Goal: Information Seeking & Learning: Learn about a topic

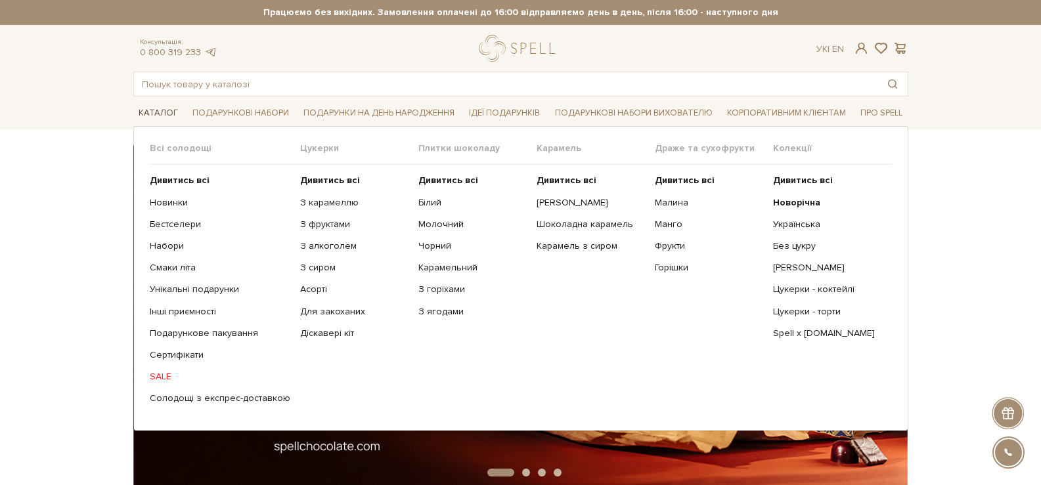
click at [168, 114] on link "Каталог" at bounding box center [158, 113] width 50 height 20
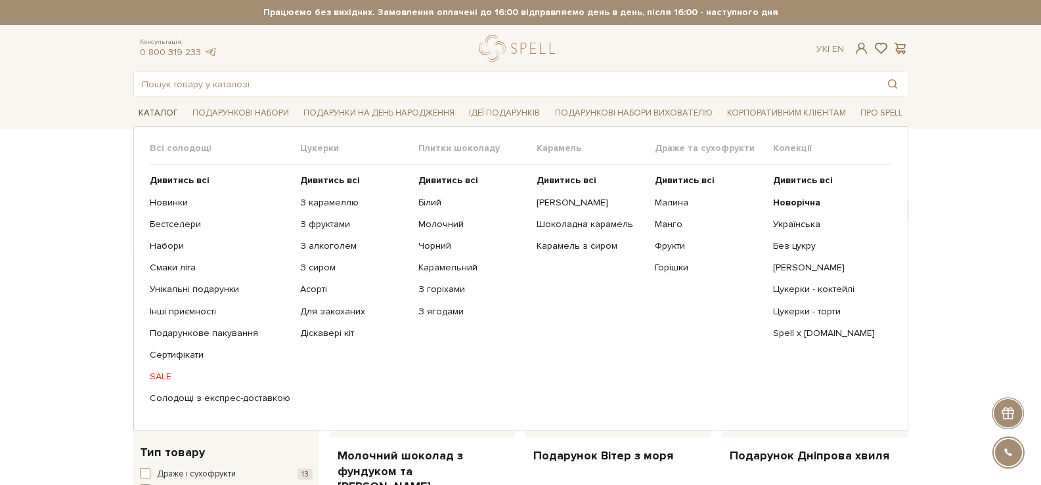
click at [144, 108] on link "Каталог" at bounding box center [158, 113] width 50 height 20
click at [200, 309] on link "Інші приємності" at bounding box center [220, 312] width 141 height 12
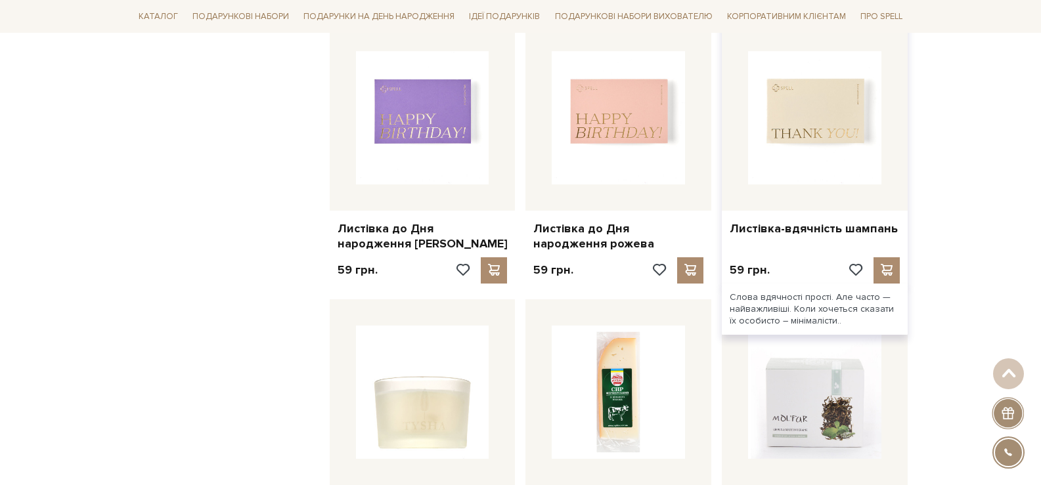
scroll to position [919, 0]
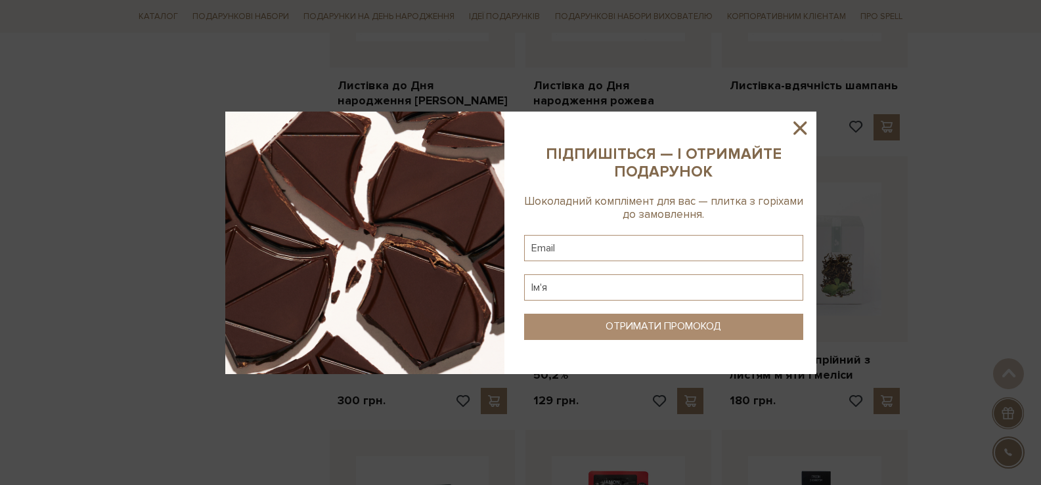
click at [806, 127] on icon at bounding box center [800, 128] width 22 height 22
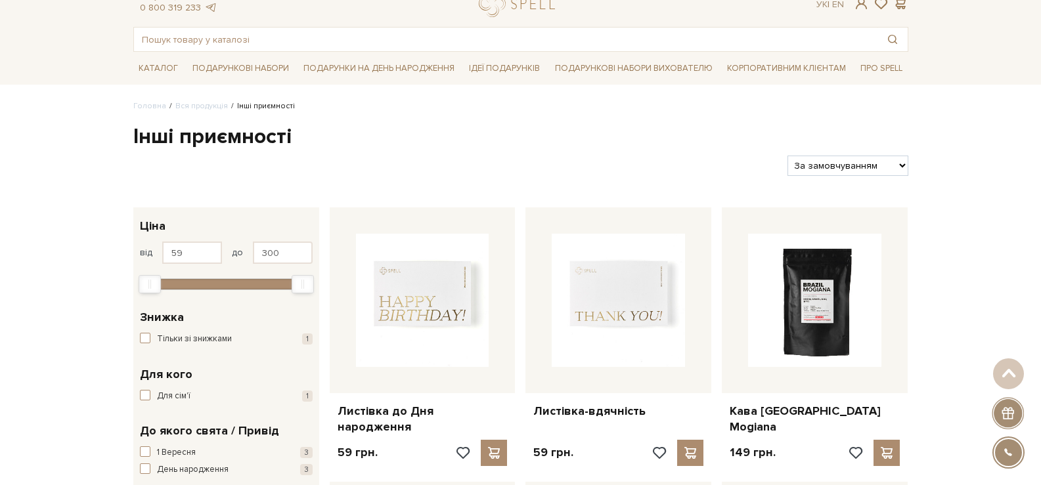
scroll to position [0, 0]
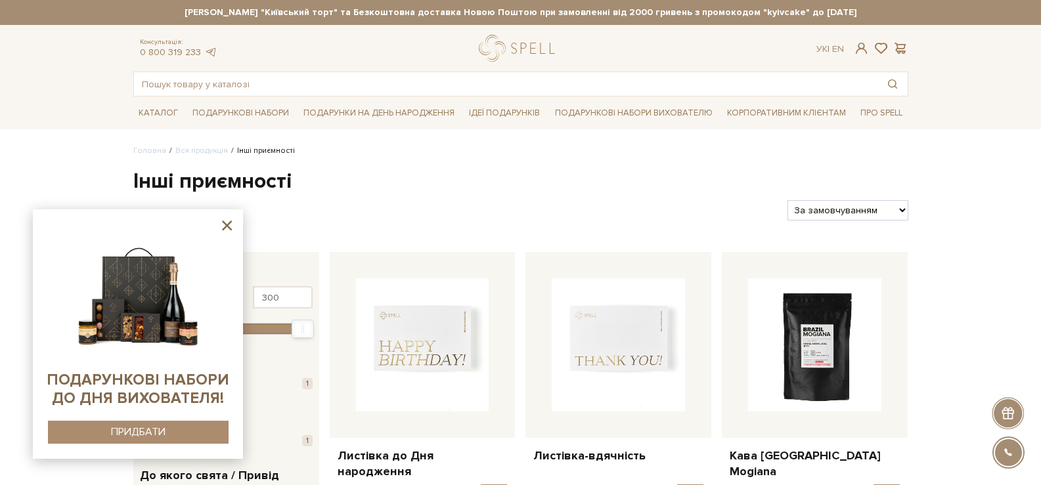
drag, startPoint x: 227, startPoint y: 232, endPoint x: 184, endPoint y: 159, distance: 85.0
click at [226, 232] on icon at bounding box center [227, 225] width 16 height 16
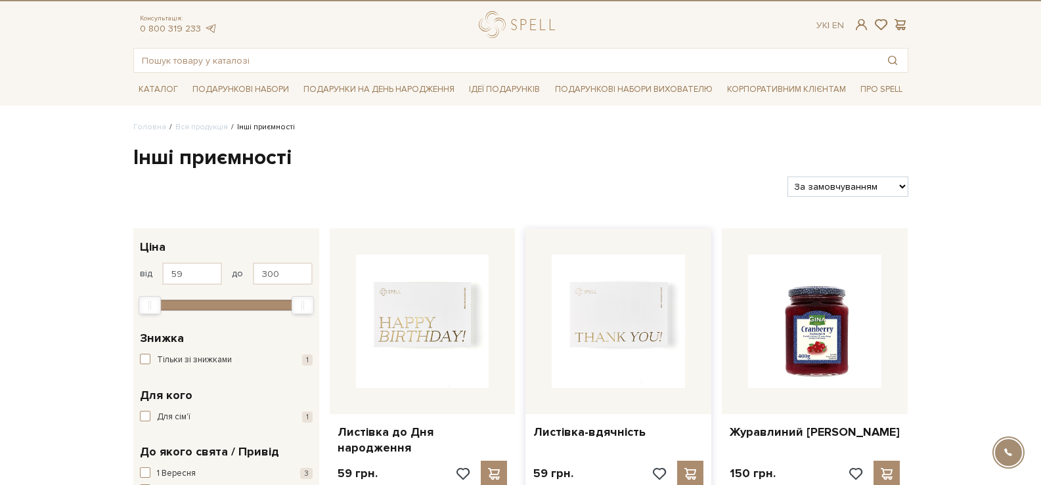
scroll to position [66, 0]
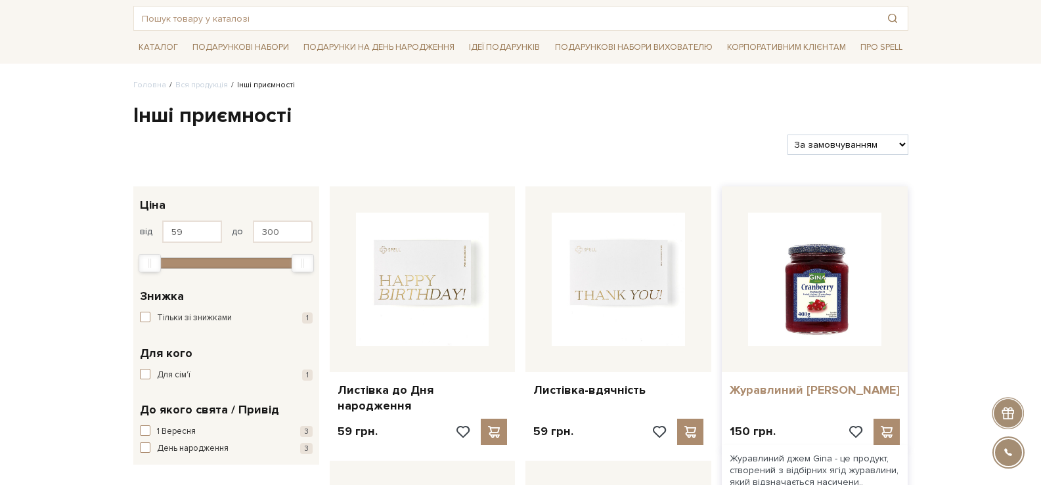
click at [755, 394] on link "Журавлиний [PERSON_NAME]" at bounding box center [815, 390] width 170 height 15
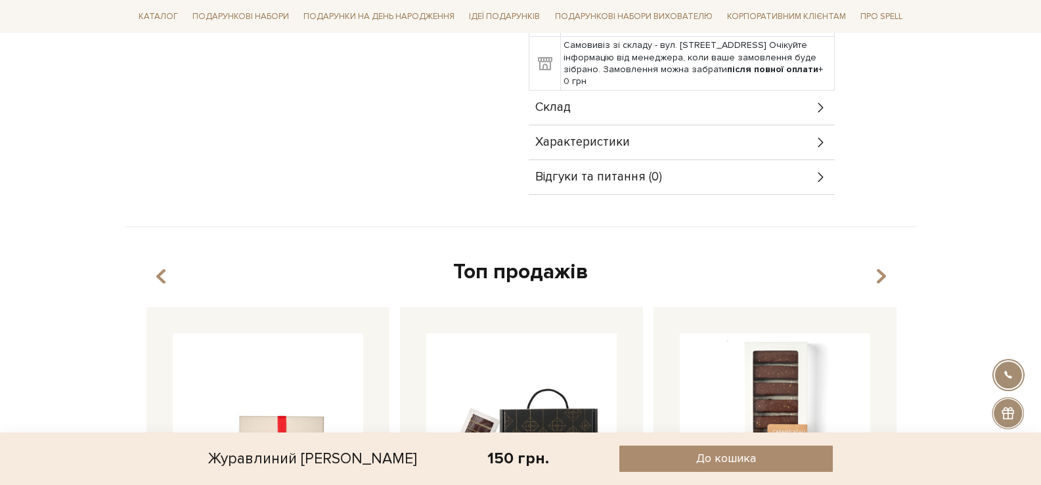
scroll to position [591, 0]
click at [655, 117] on div "Склад" at bounding box center [682, 107] width 306 height 34
click at [598, 104] on div "Склад" at bounding box center [682, 107] width 306 height 34
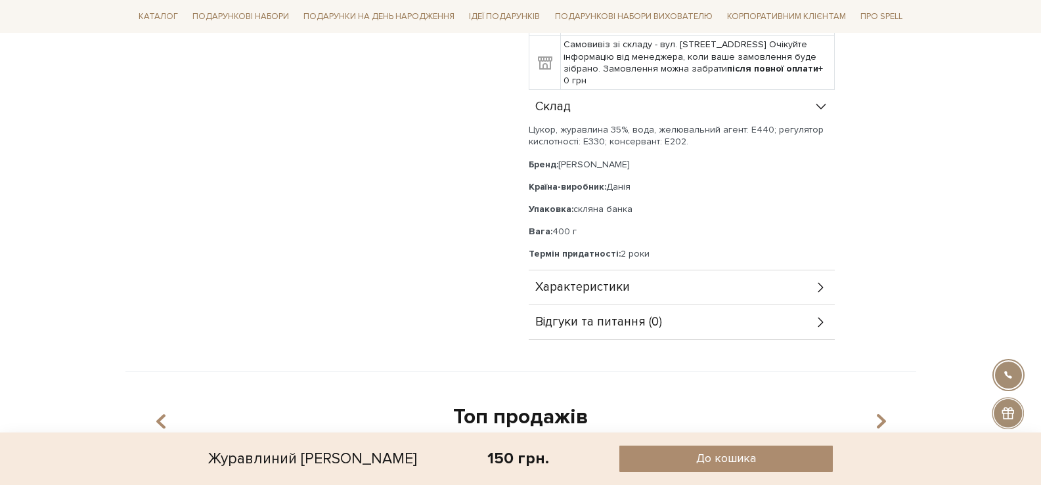
click at [677, 287] on div "Характеристики" at bounding box center [682, 288] width 306 height 34
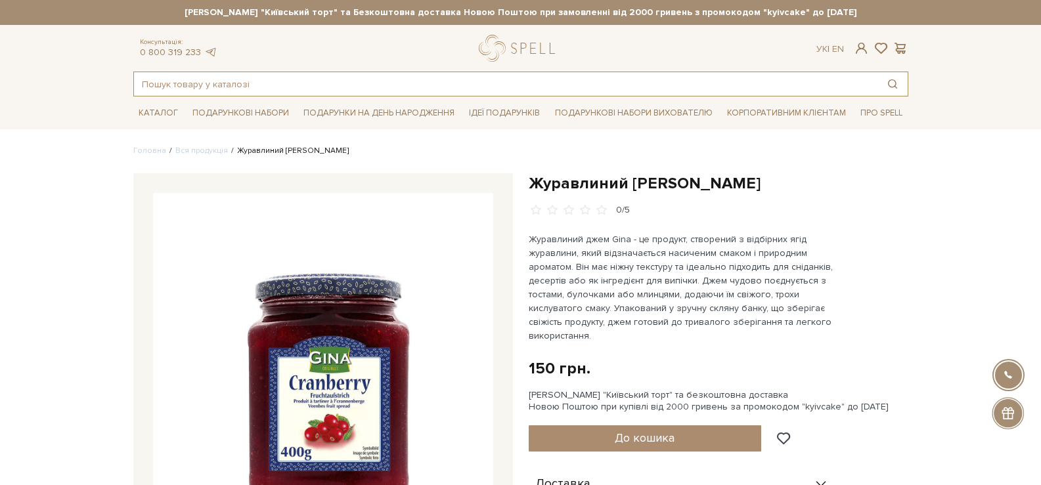
click at [435, 84] on input "text" at bounding box center [505, 84] width 743 height 24
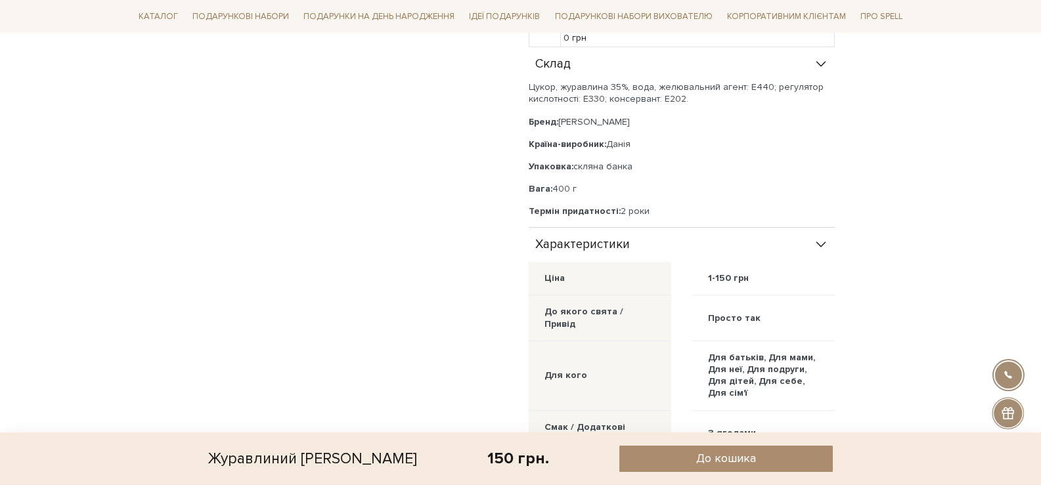
scroll to position [657, 0]
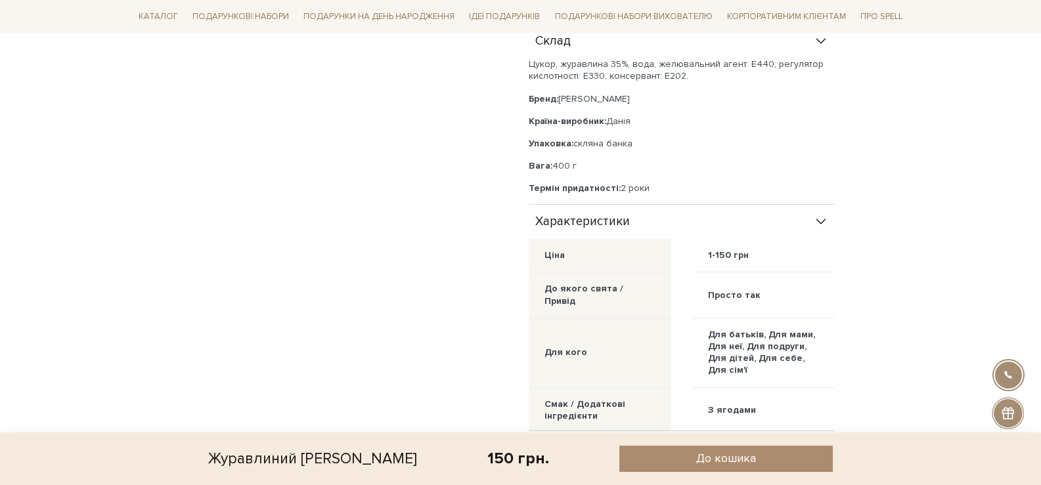
click at [814, 213] on div "Характеристики" at bounding box center [682, 222] width 306 height 34
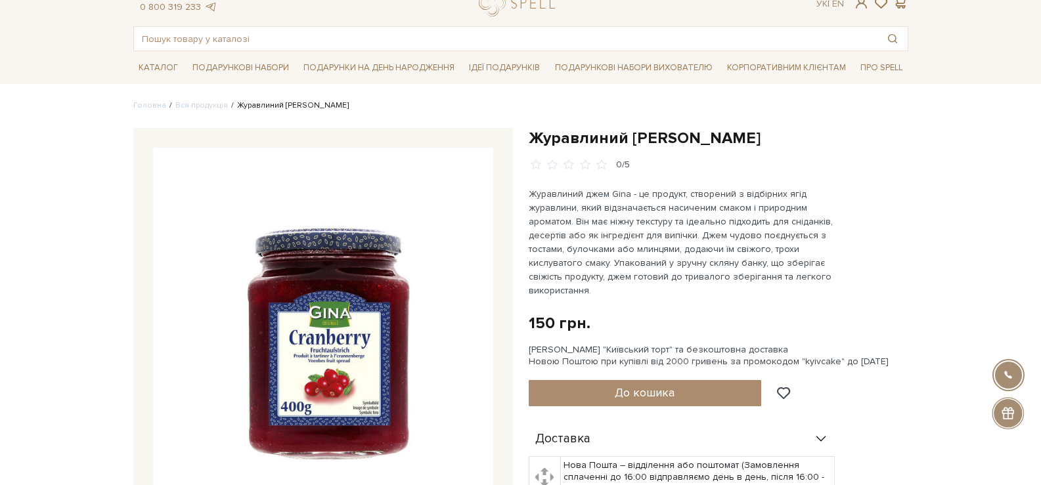
scroll to position [0, 0]
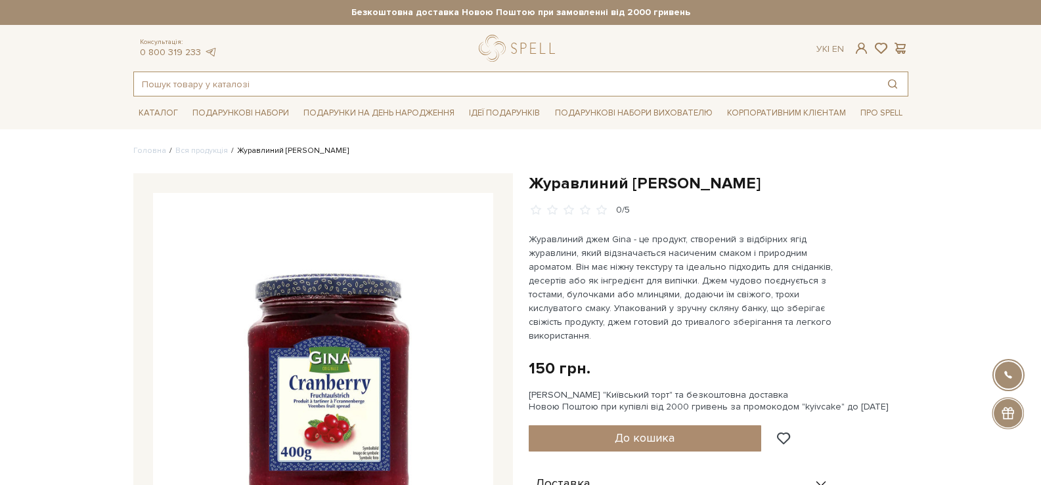
click at [539, 81] on input "text" at bounding box center [505, 84] width 743 height 24
drag, startPoint x: 316, startPoint y: 158, endPoint x: 260, endPoint y: 115, distance: 70.7
click at [261, 95] on input "ранде" at bounding box center [505, 84] width 743 height 24
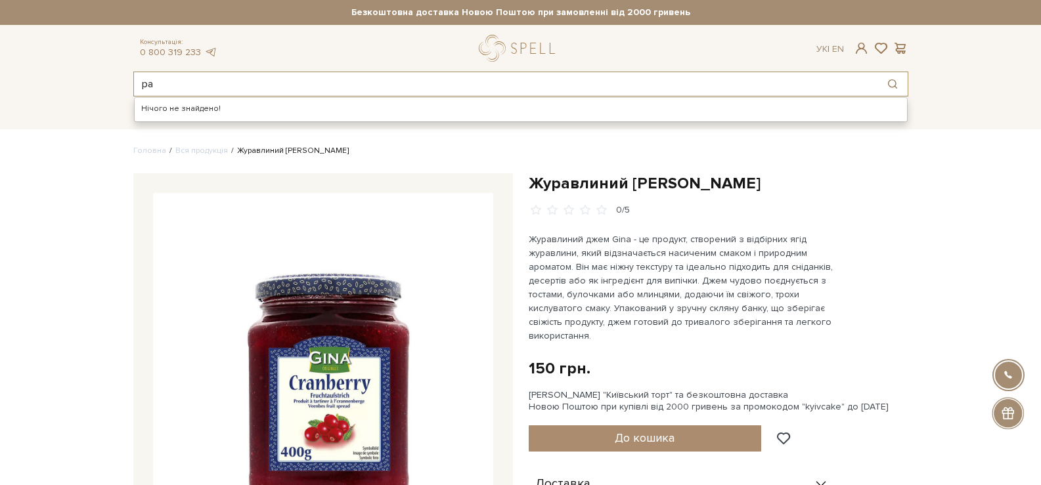
type input "р"
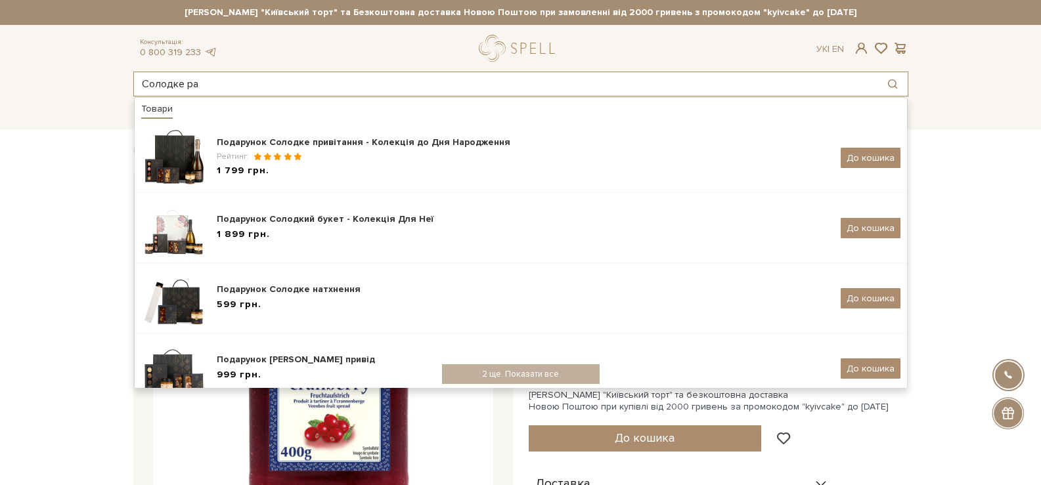
type input "Солодке ра"
click at [102, 129] on div "Каталог Всі солодощі Дивитись всі" at bounding box center [520, 113] width 1041 height 33
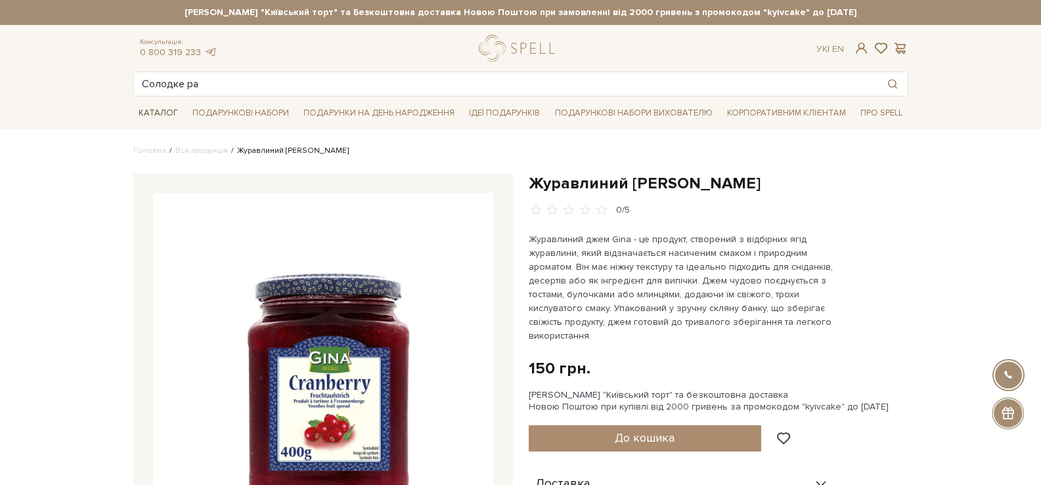
click at [153, 105] on link "Каталог" at bounding box center [158, 113] width 50 height 20
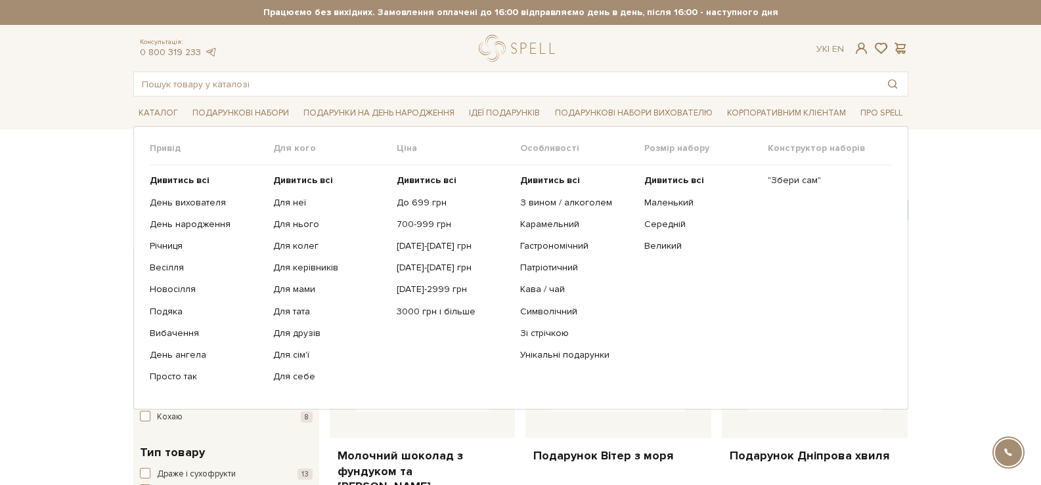
click at [204, 104] on link "Подарункові набори" at bounding box center [240, 113] width 107 height 20
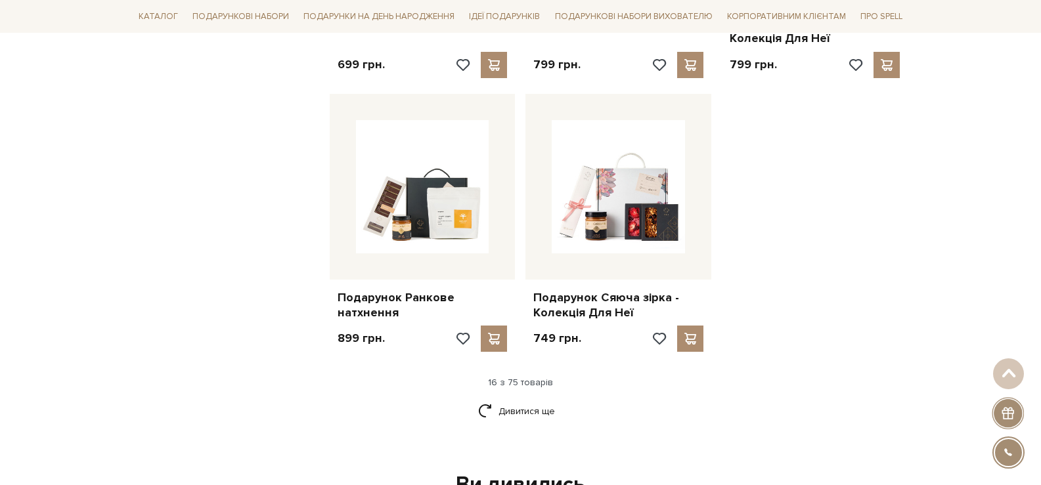
scroll to position [1576, 0]
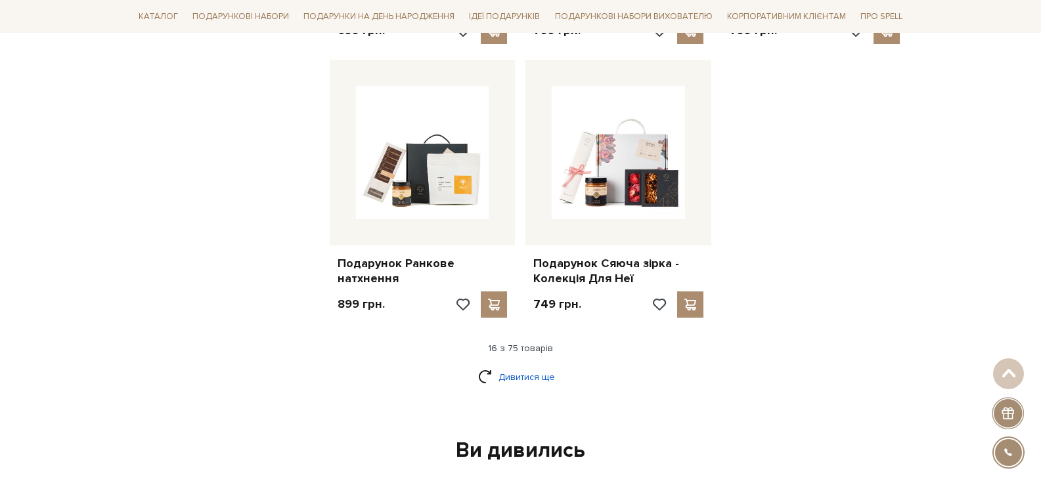
click at [531, 368] on link "Дивитися ще" at bounding box center [520, 377] width 85 height 23
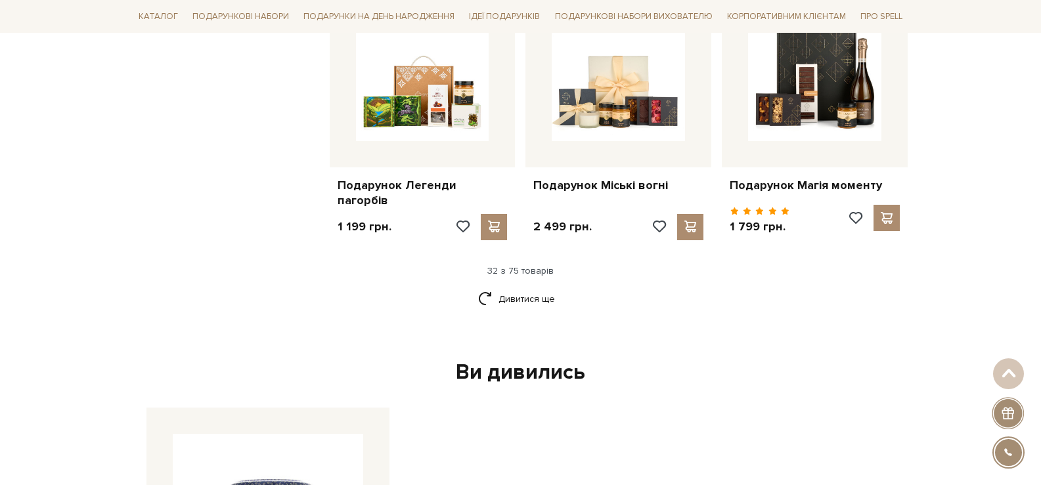
scroll to position [3021, 0]
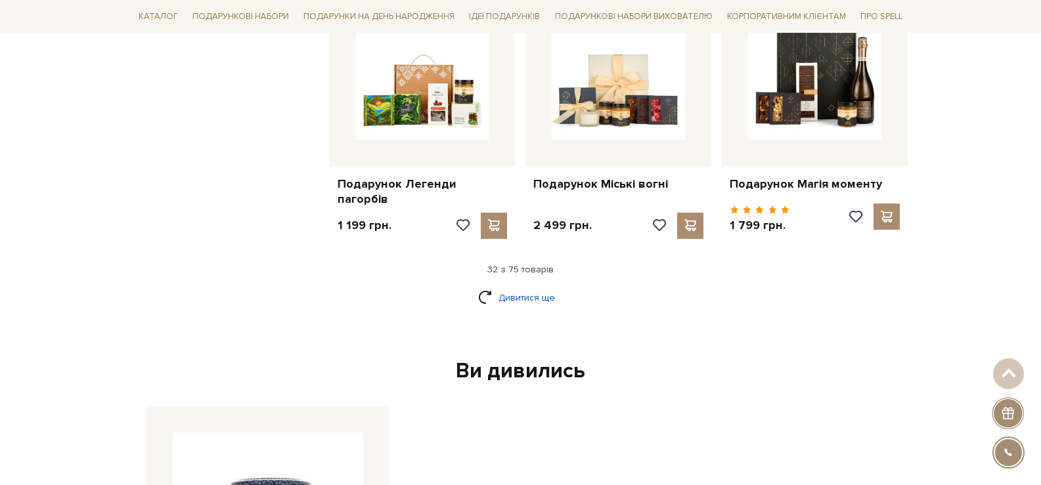
click at [517, 303] on link "Дивитися ще" at bounding box center [520, 297] width 85 height 23
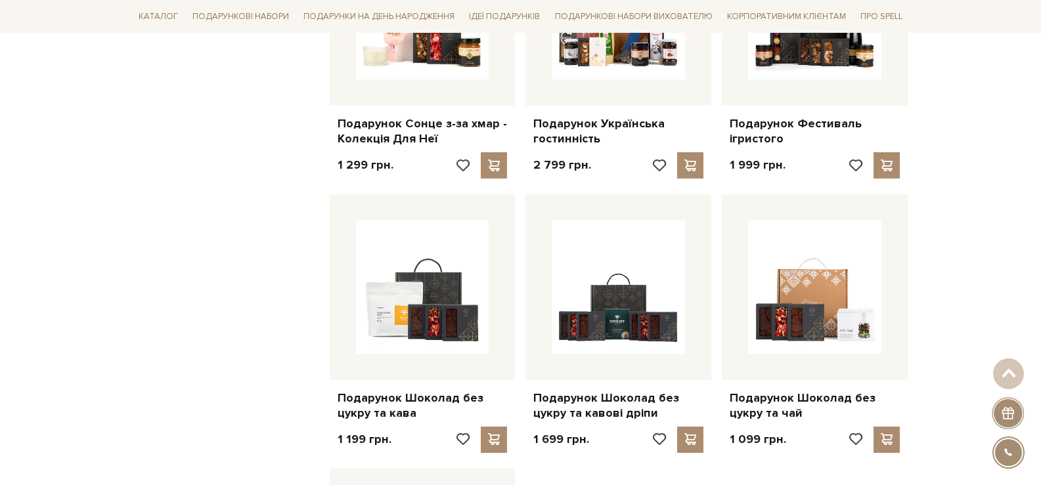
scroll to position [4531, 0]
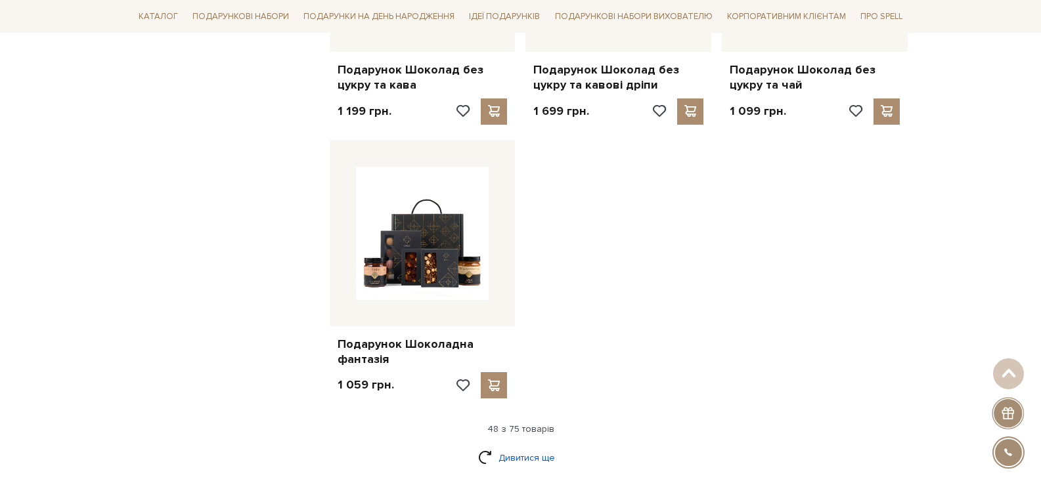
click at [533, 447] on link "Дивитися ще" at bounding box center [520, 458] width 85 height 23
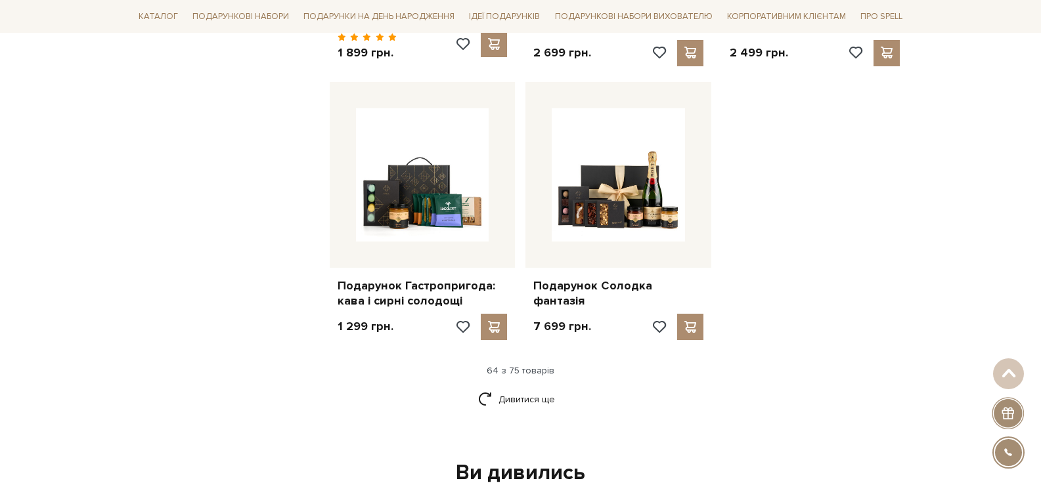
scroll to position [6041, 0]
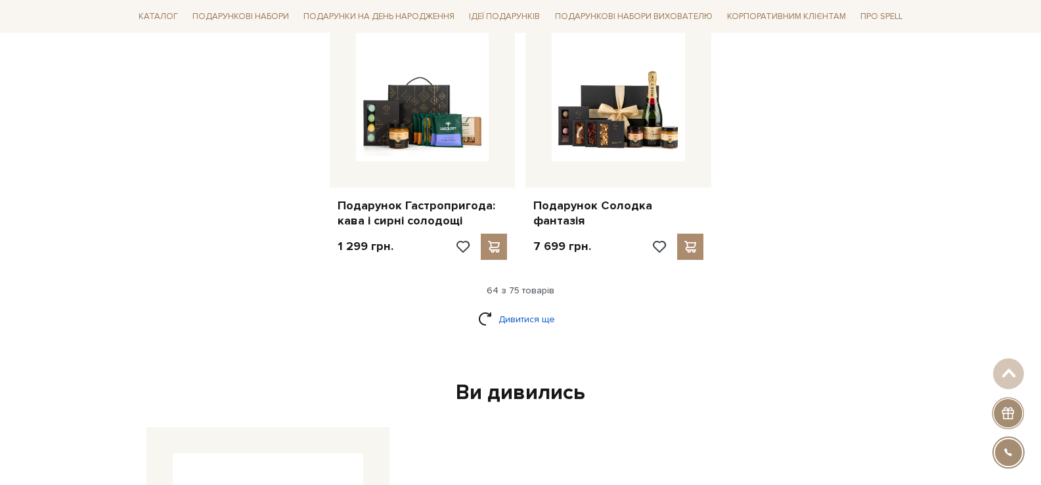
click at [532, 315] on link "Дивитися ще" at bounding box center [520, 319] width 85 height 23
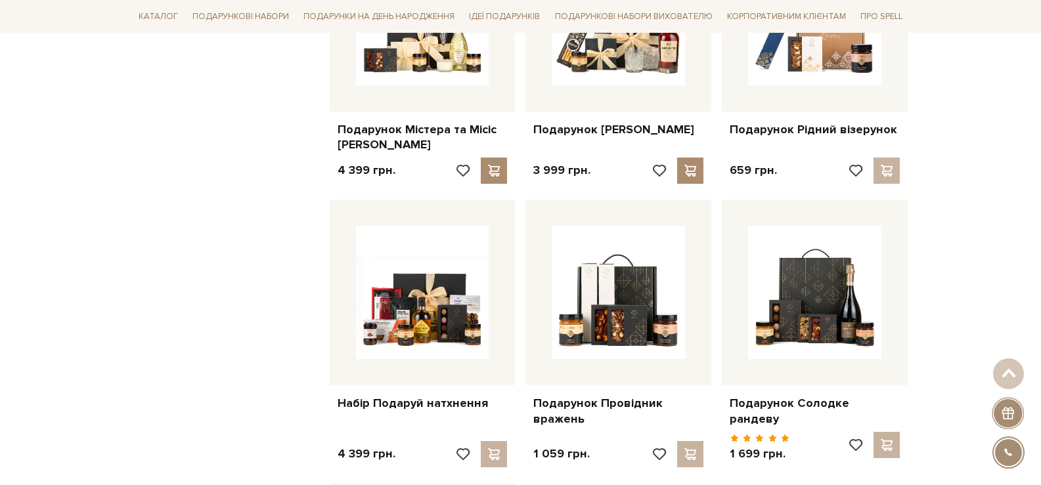
scroll to position [6764, 0]
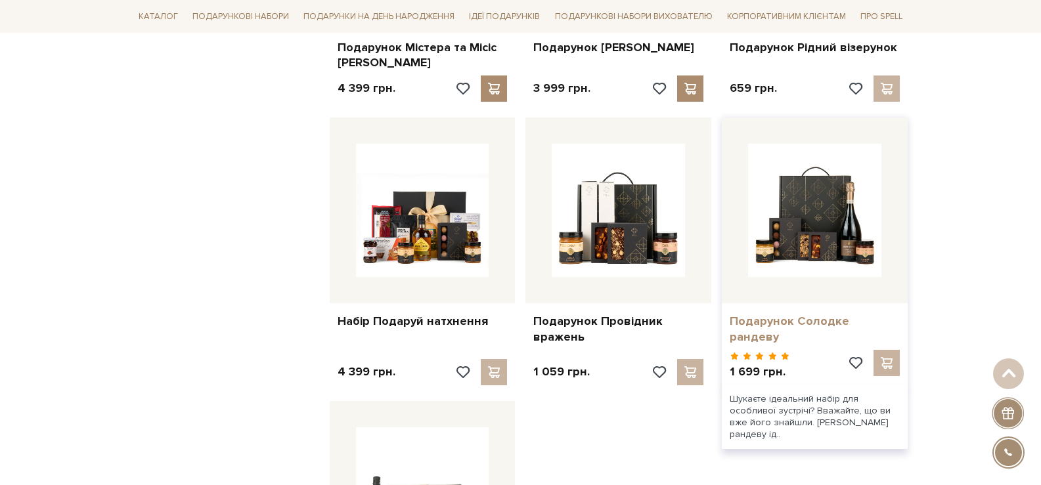
click at [810, 314] on link "Подарунок Солодке рандеву" at bounding box center [815, 329] width 170 height 31
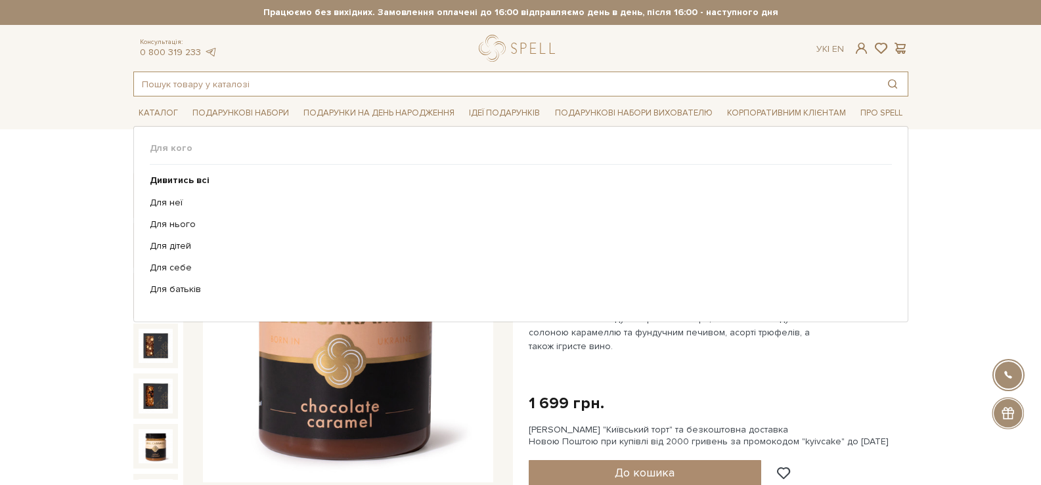
click at [449, 85] on input "text" at bounding box center [505, 84] width 743 height 24
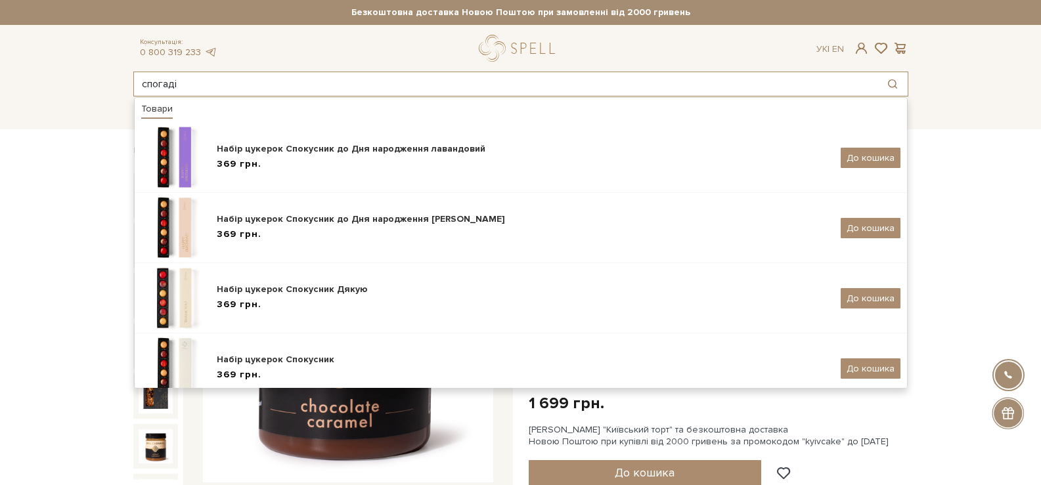
type input "спогадів"
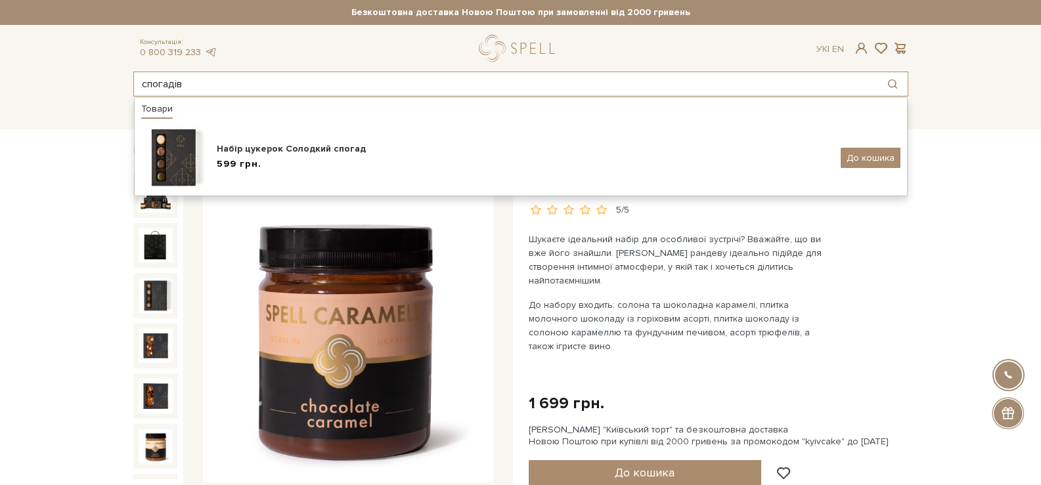
drag, startPoint x: 219, startPoint y: 85, endPoint x: 125, endPoint y: 84, distance: 93.9
click at [125, 84] on div "спогадів Товари Набір цукерок Солодкий спогад 599 грн. До кошика #печиво #Колек…" at bounding box center [520, 84] width 791 height 25
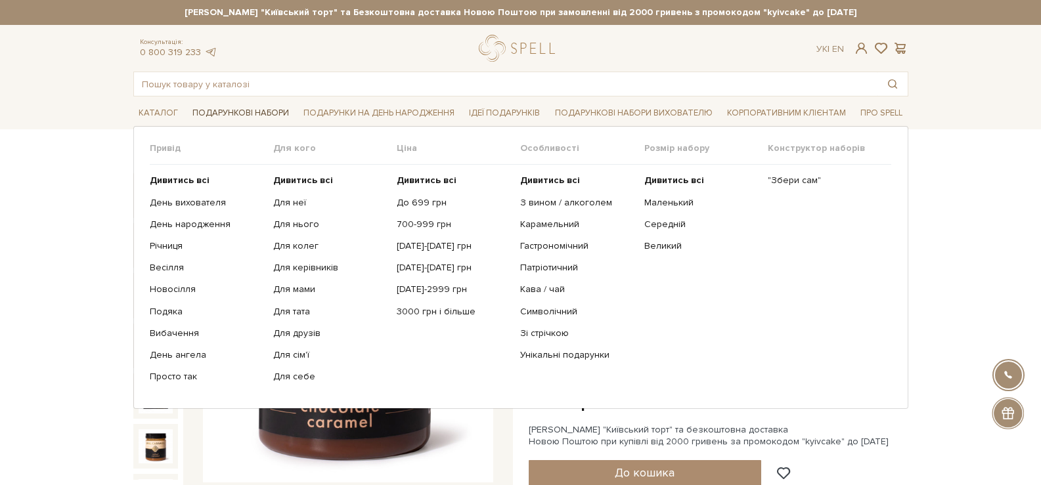
click at [253, 104] on link "Подарункові набори" at bounding box center [240, 113] width 107 height 20
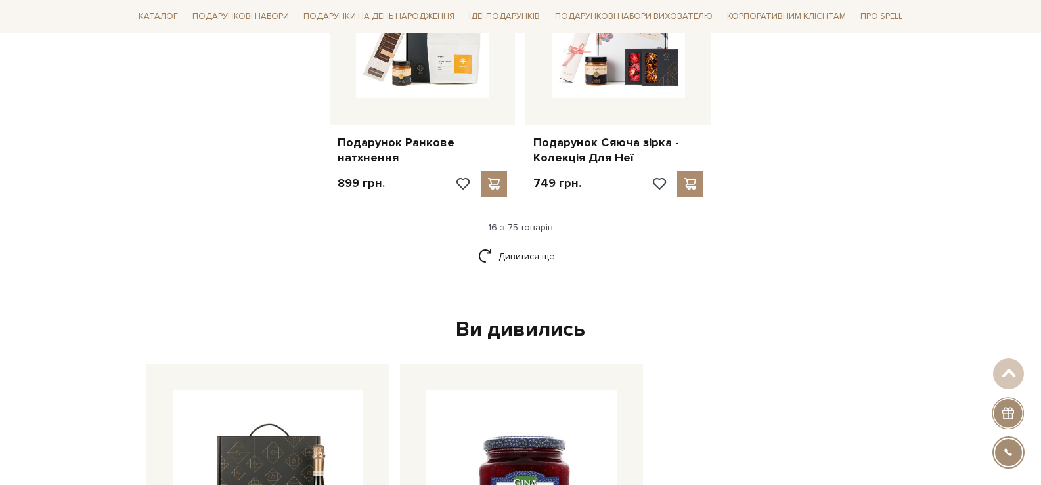
scroll to position [1707, 0]
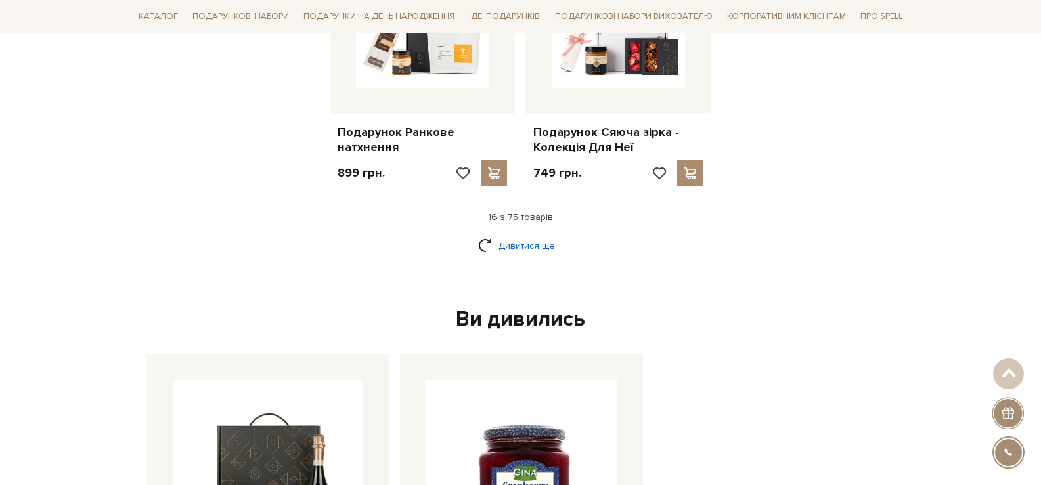
click at [522, 235] on link "Дивитися ще" at bounding box center [520, 245] width 85 height 23
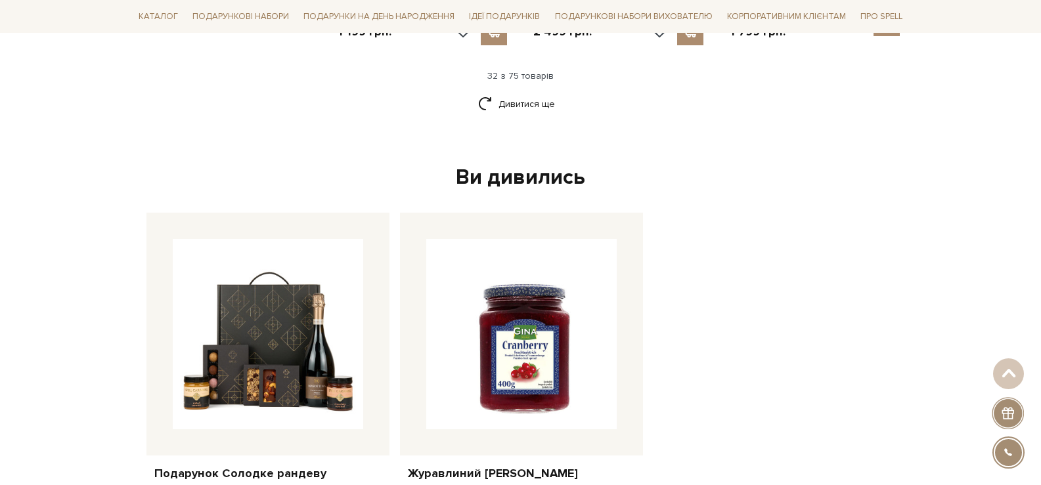
scroll to position [3218, 0]
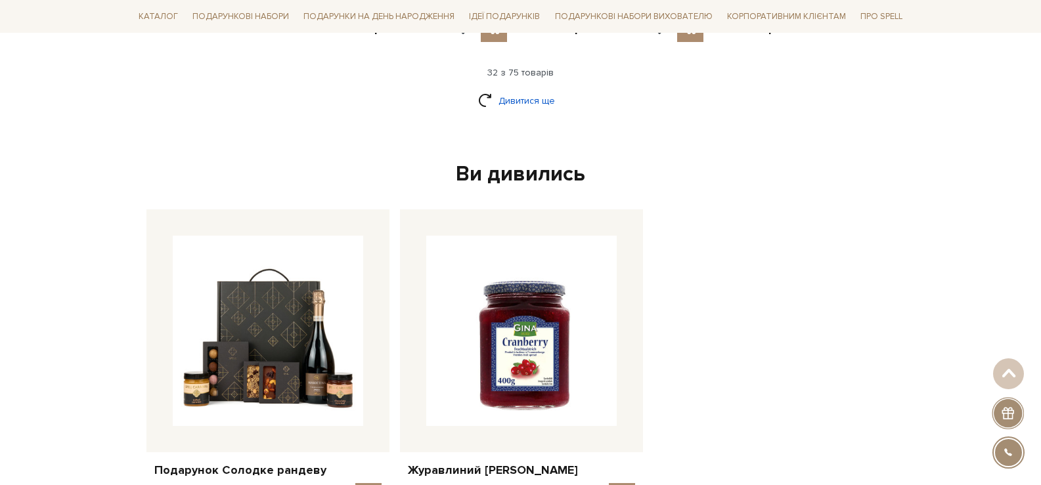
click at [494, 105] on link "Дивитися ще" at bounding box center [520, 100] width 85 height 23
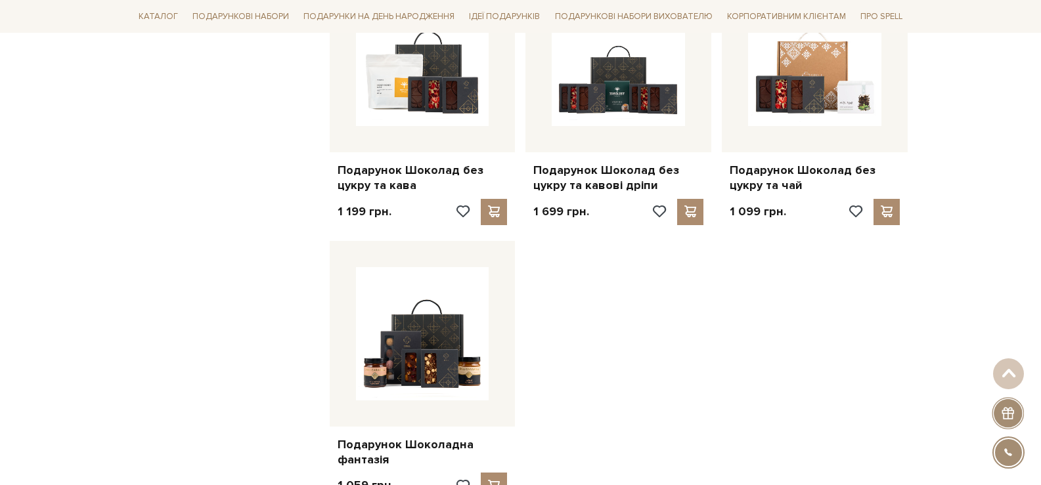
scroll to position [4531, 0]
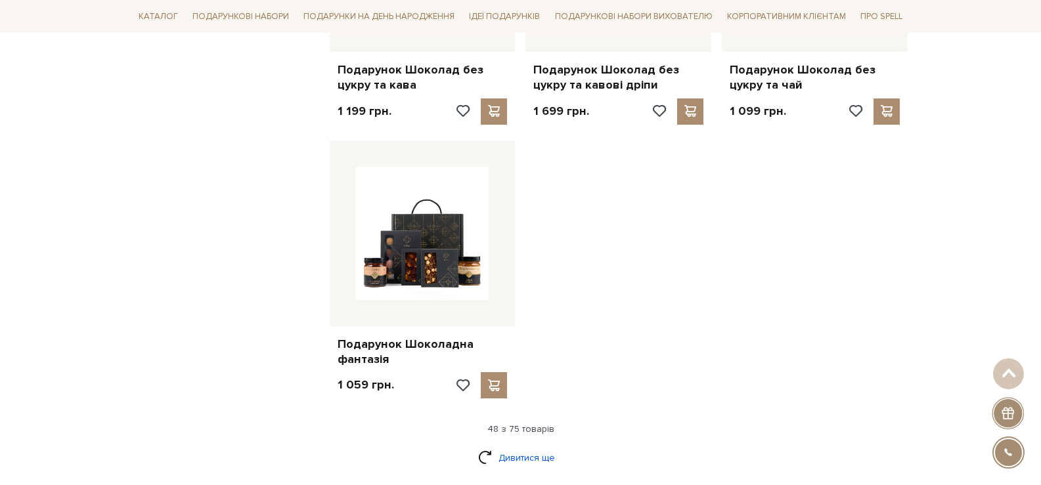
click at [535, 447] on link "Дивитися ще" at bounding box center [520, 458] width 85 height 23
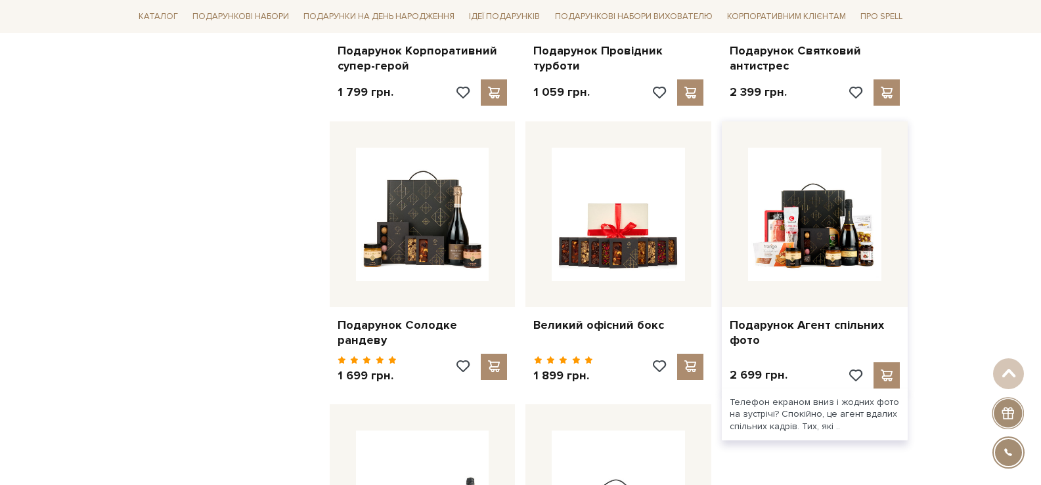
scroll to position [5910, 0]
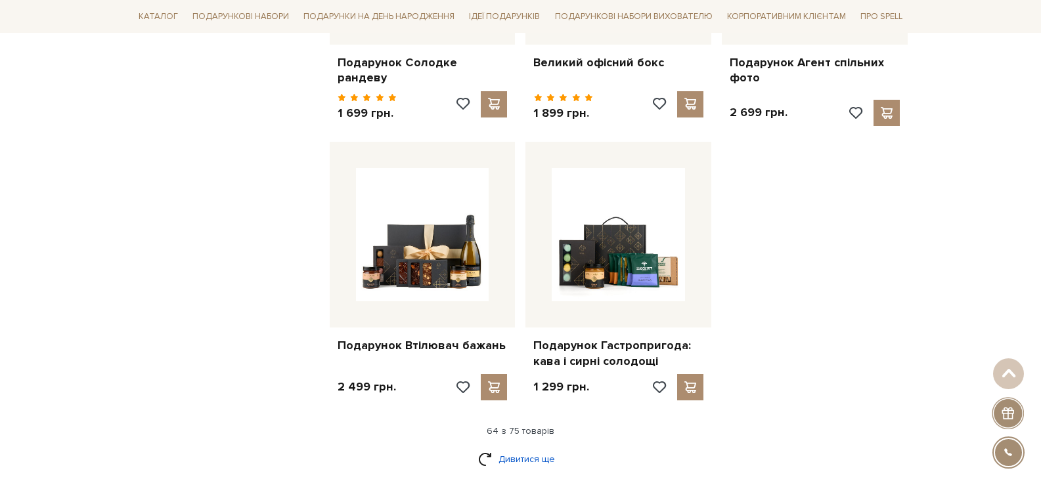
click at [514, 448] on link "Дивитися ще" at bounding box center [520, 459] width 85 height 23
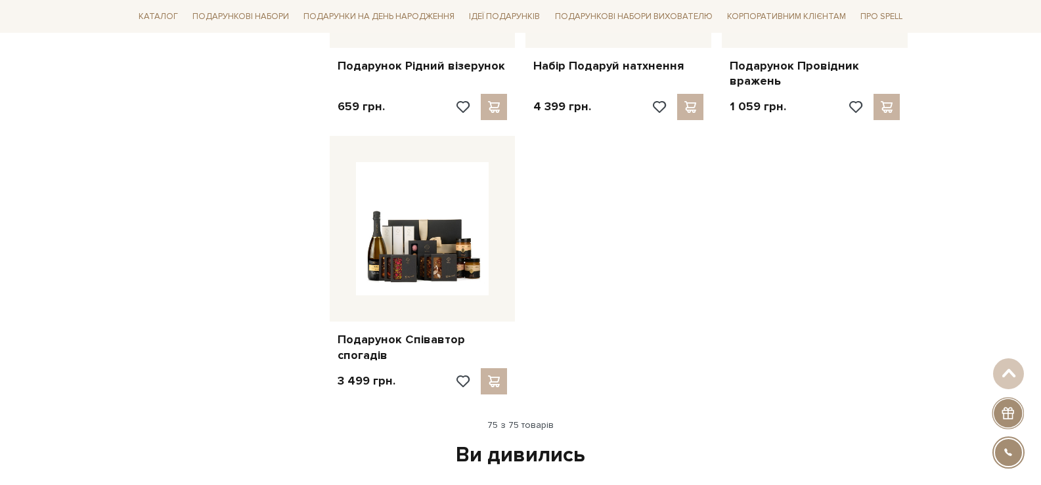
scroll to position [7092, 0]
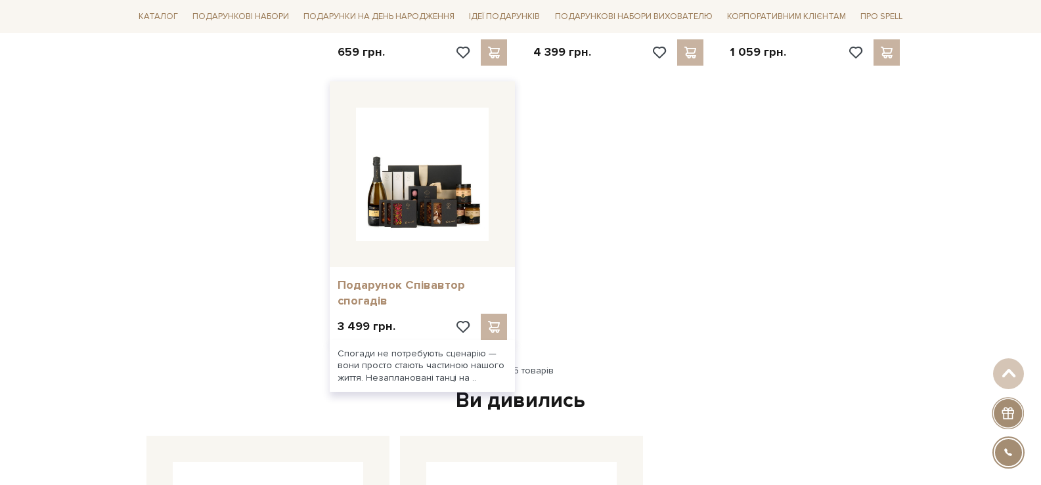
click at [416, 278] on link "Подарунок Співавтор спогадів" at bounding box center [423, 293] width 170 height 31
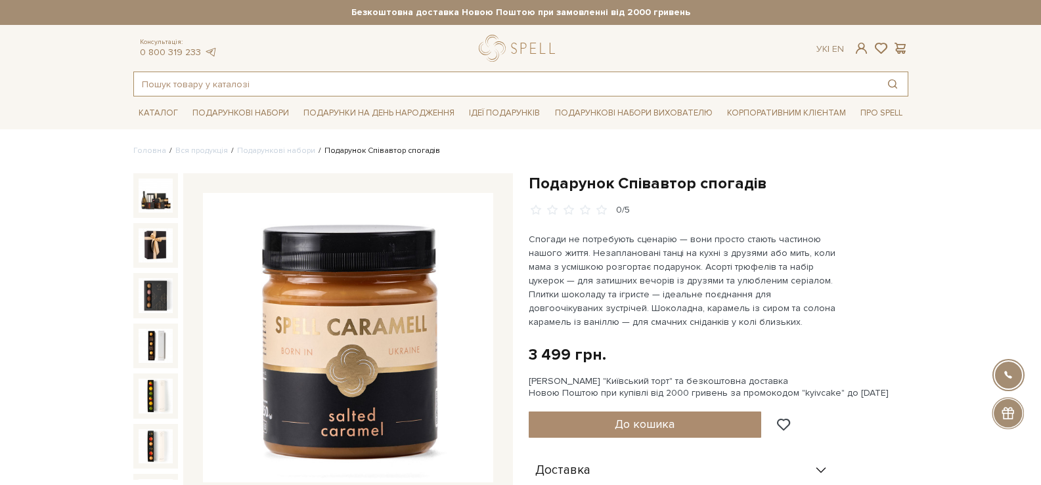
click at [403, 88] on input "text" at bounding box center [505, 84] width 743 height 24
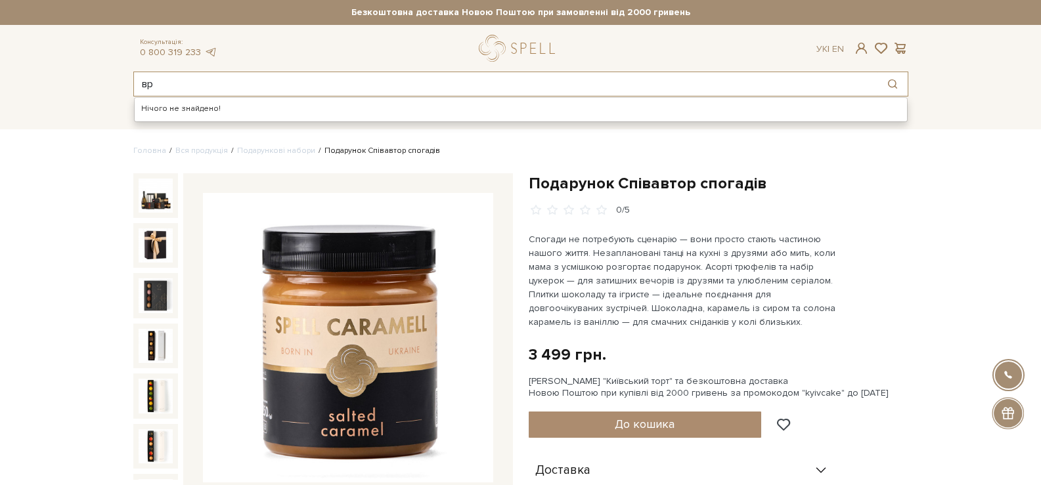
type input "в"
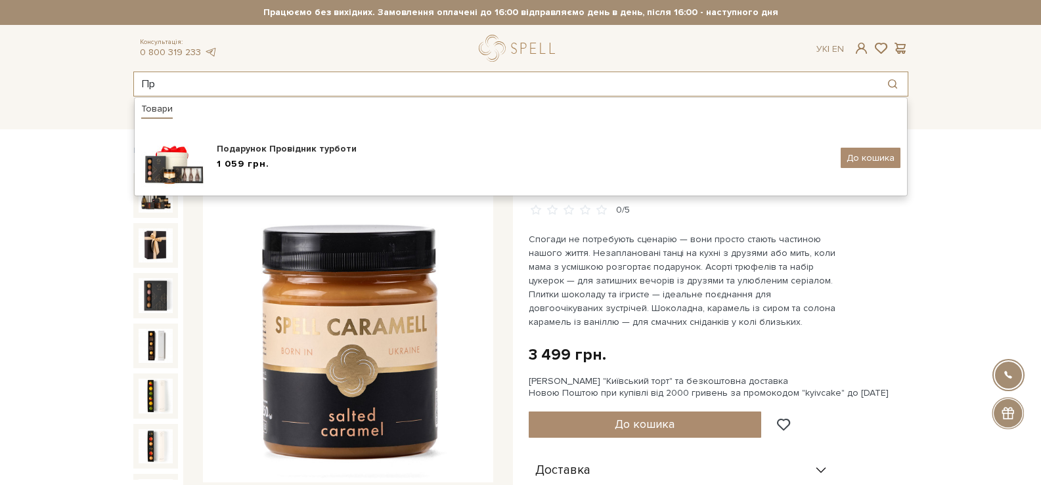
type input "П"
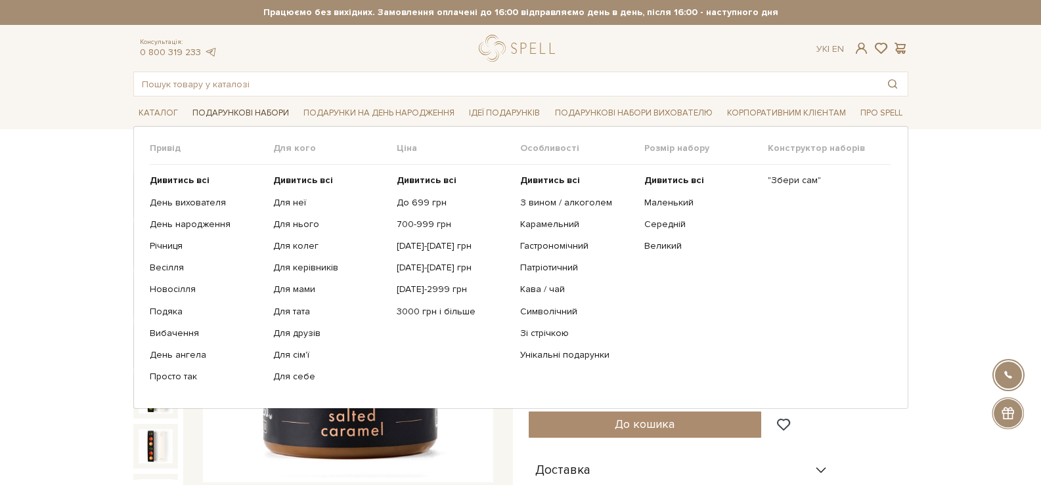
click at [223, 114] on link "Подарункові набори" at bounding box center [240, 113] width 107 height 20
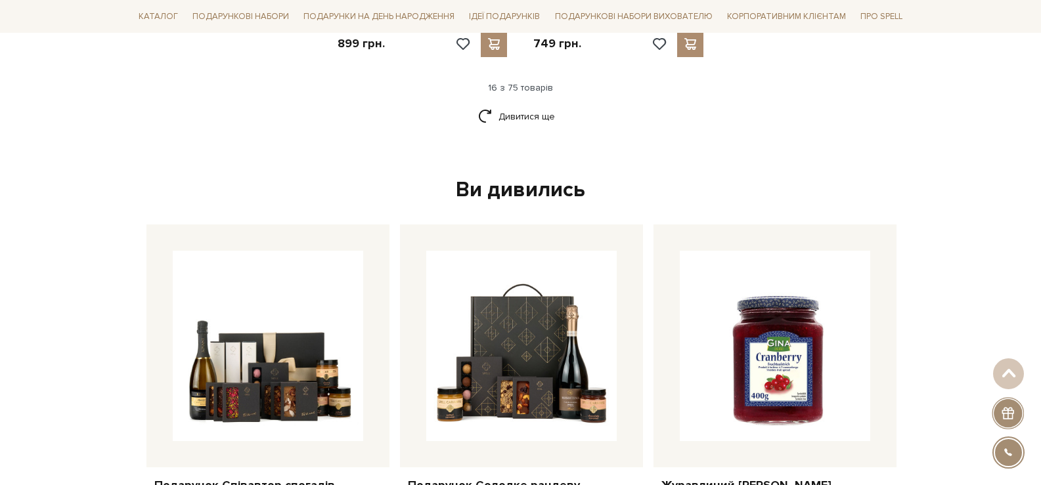
scroll to position [1904, 0]
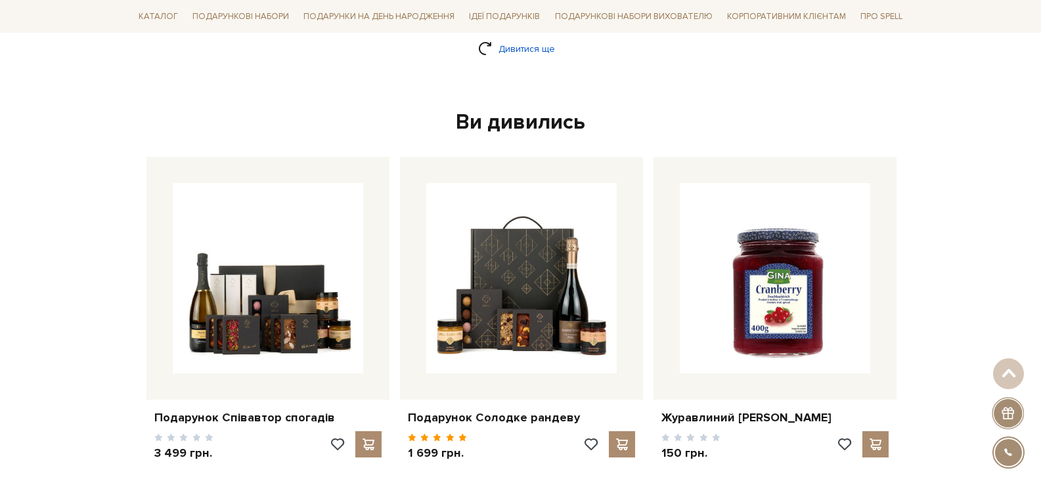
click at [526, 43] on link "Дивитися ще" at bounding box center [520, 48] width 85 height 23
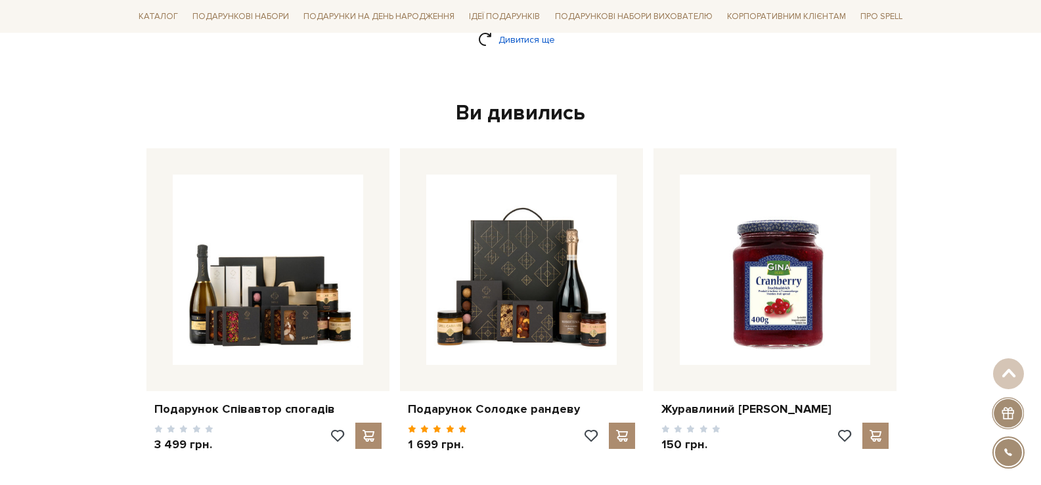
click at [523, 39] on link "Дивитися ще" at bounding box center [520, 39] width 85 height 23
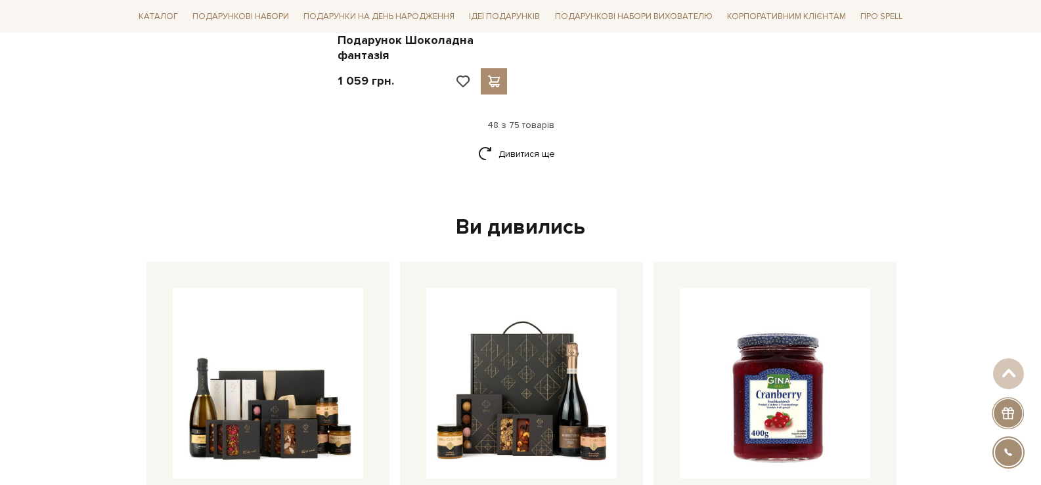
scroll to position [4737, 0]
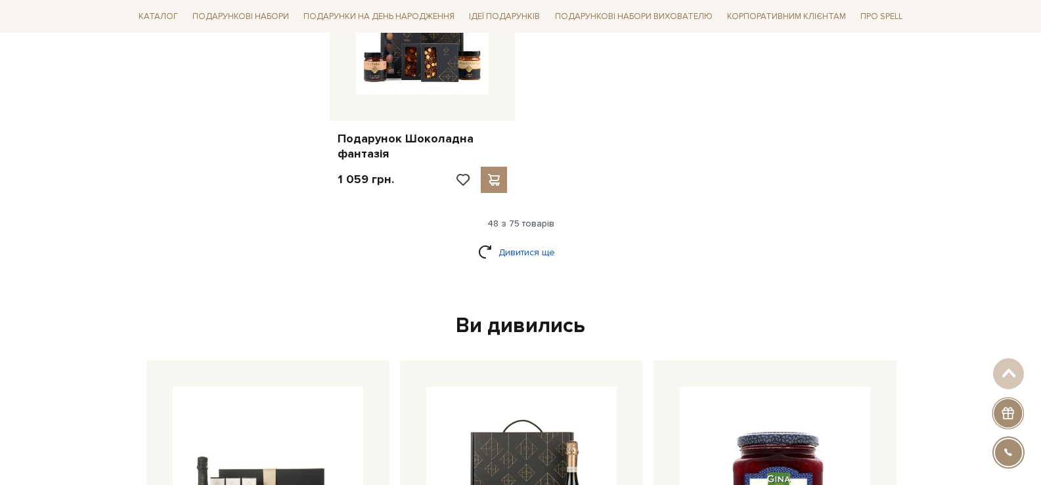
click at [527, 241] on link "Дивитися ще" at bounding box center [520, 252] width 85 height 23
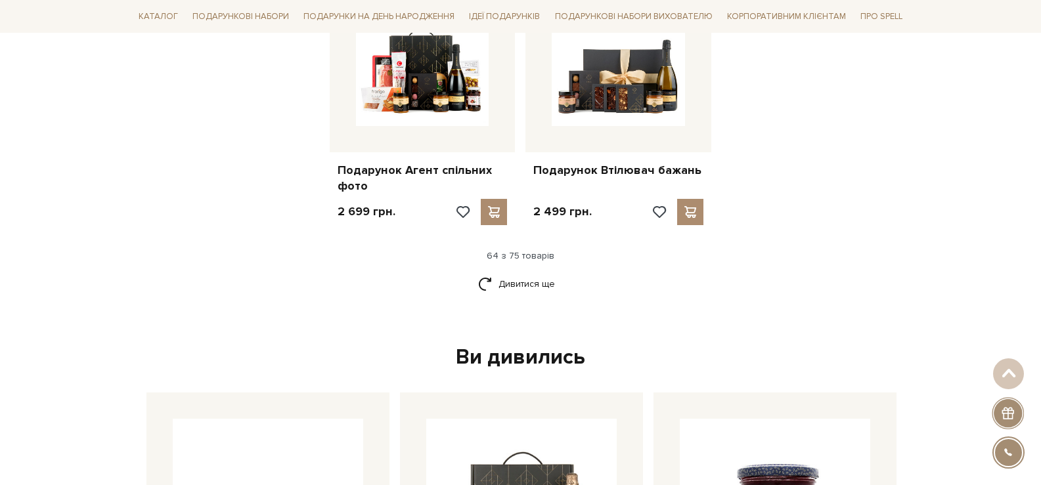
scroll to position [6116, 0]
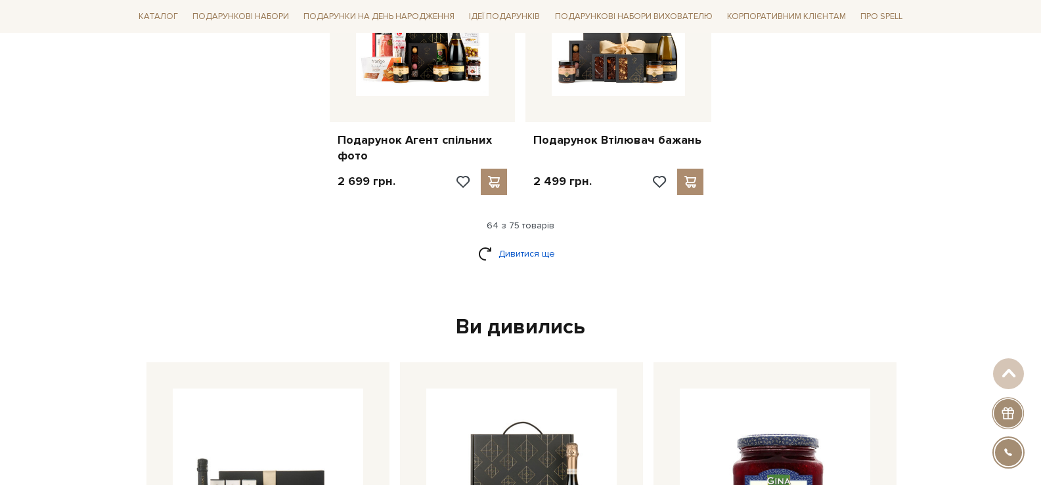
click at [519, 242] on link "Дивитися ще" at bounding box center [520, 253] width 85 height 23
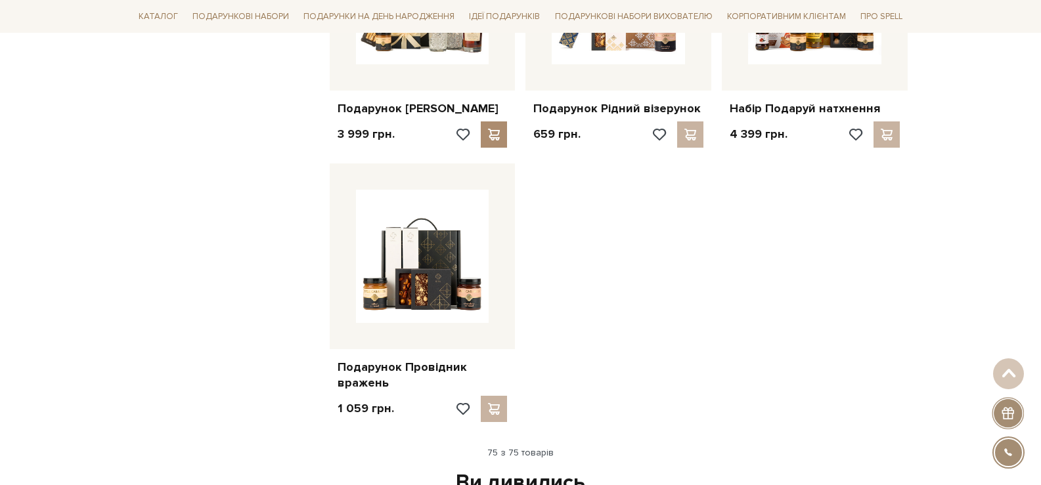
scroll to position [7166, 0]
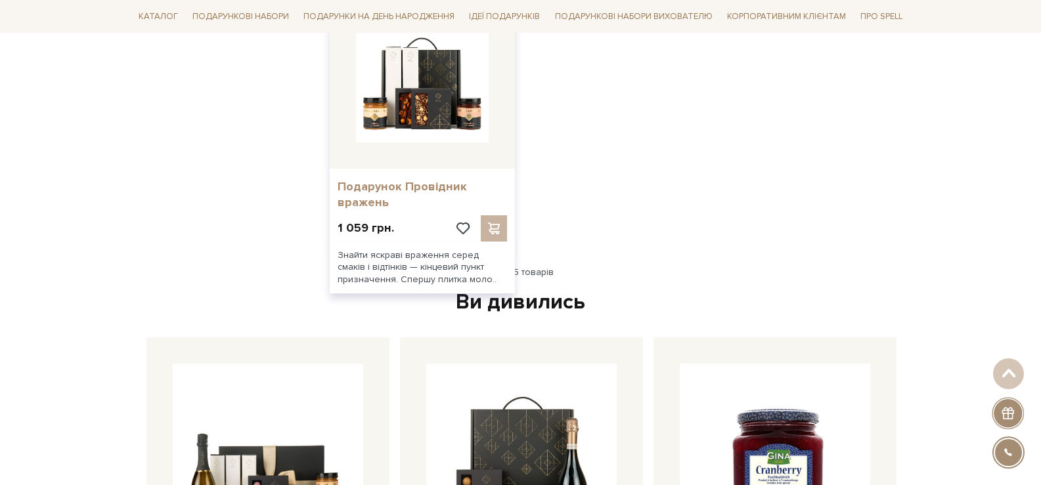
click at [370, 179] on link "Подарунок Провідник вражень" at bounding box center [423, 194] width 170 height 31
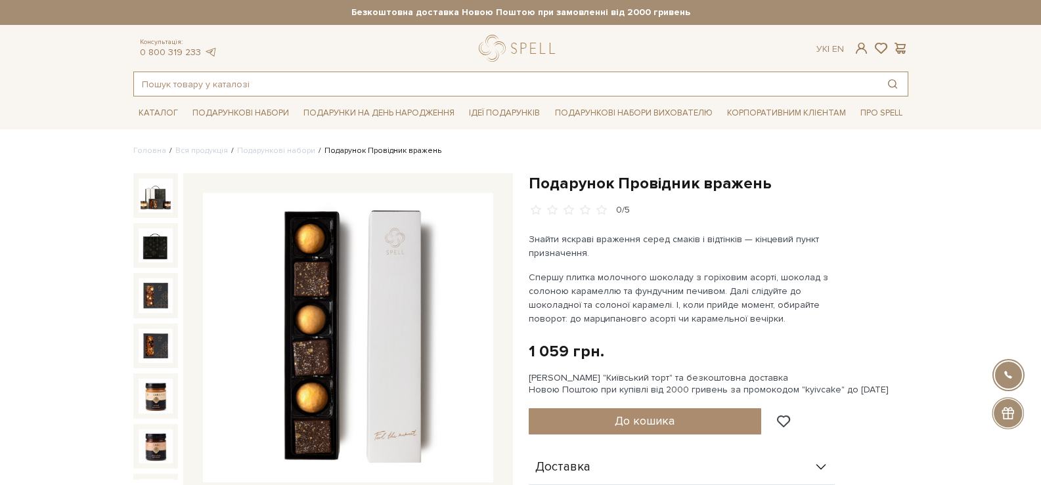
click at [344, 96] on input "text" at bounding box center [505, 84] width 743 height 24
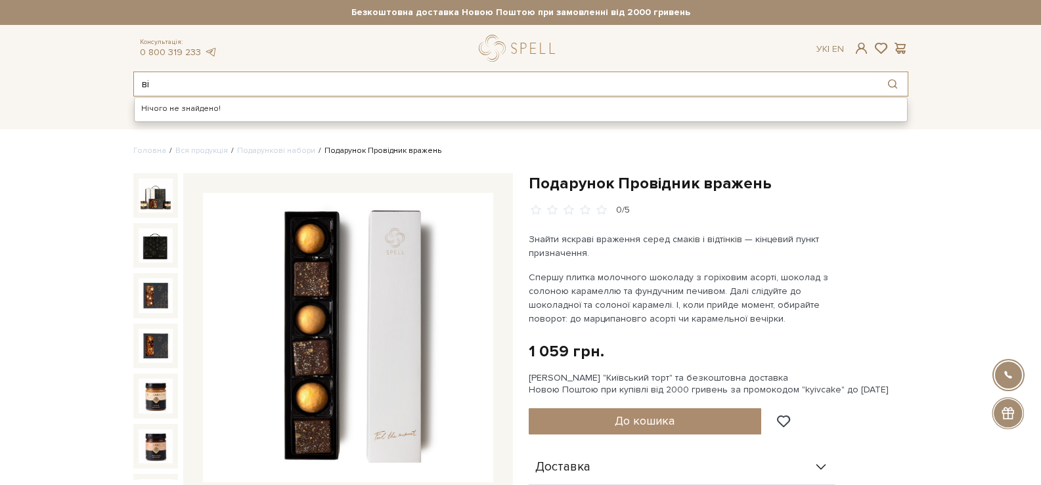
type input "в"
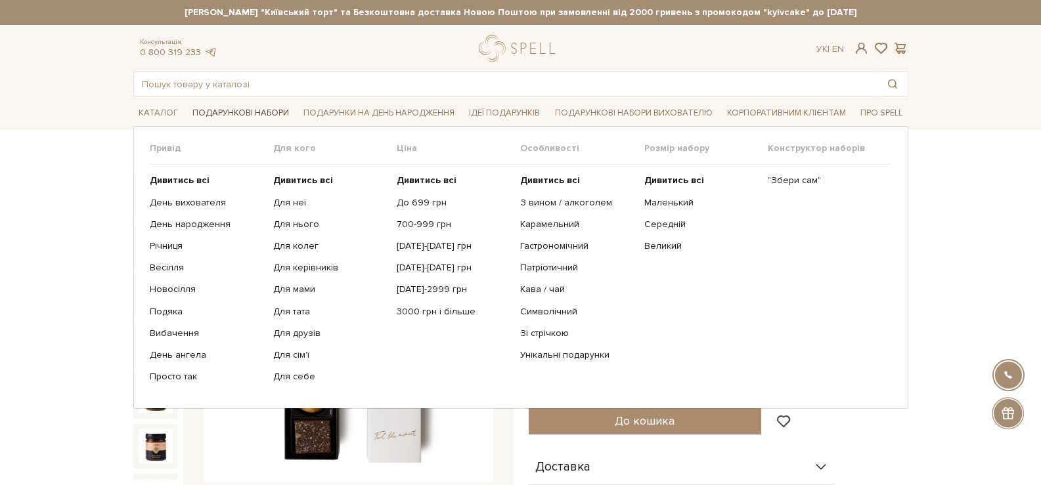
click at [250, 115] on link "Подарункові набори" at bounding box center [240, 113] width 107 height 20
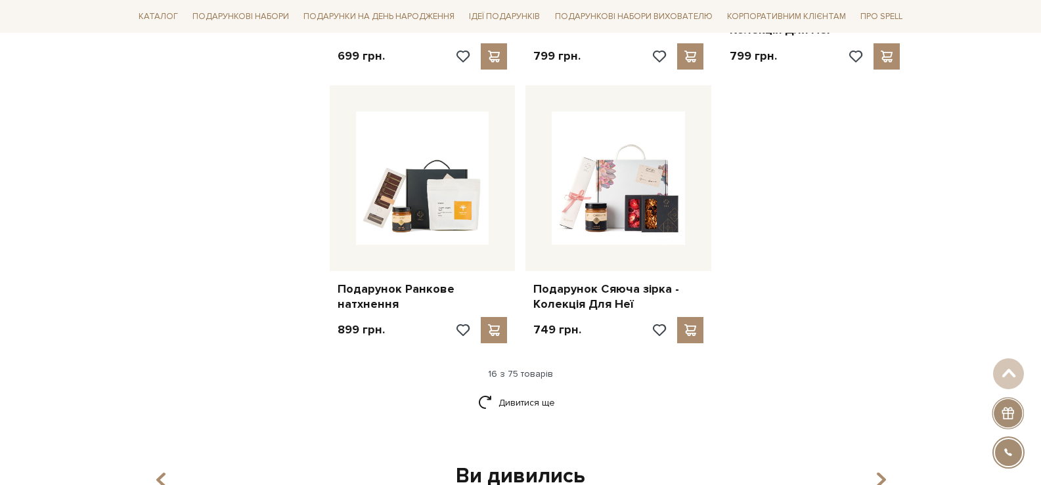
scroll to position [1904, 0]
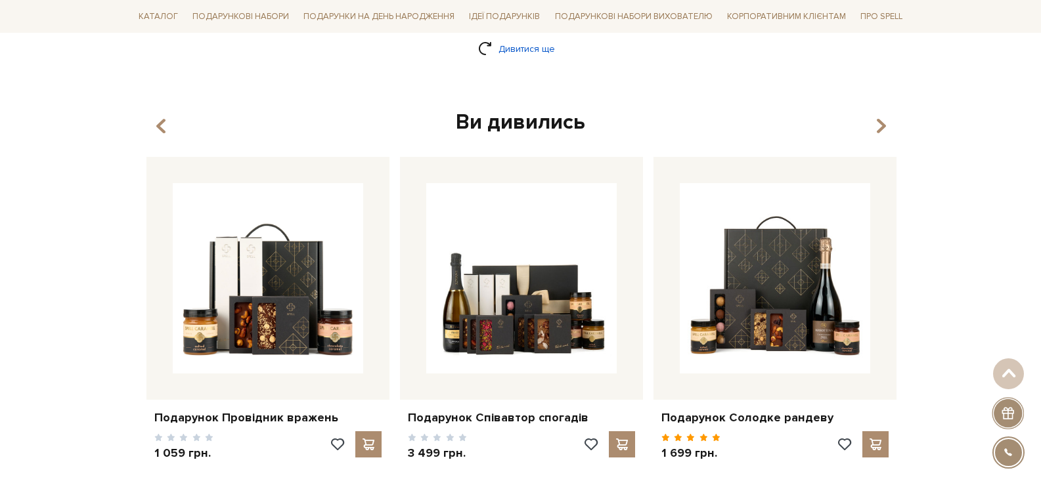
click at [531, 39] on link "Дивитися ще" at bounding box center [520, 48] width 85 height 23
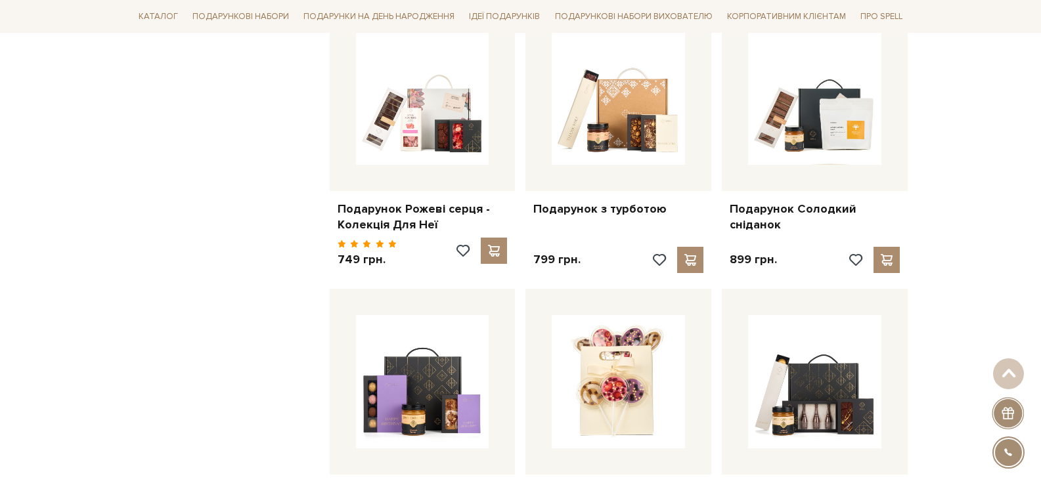
scroll to position [3279, 0]
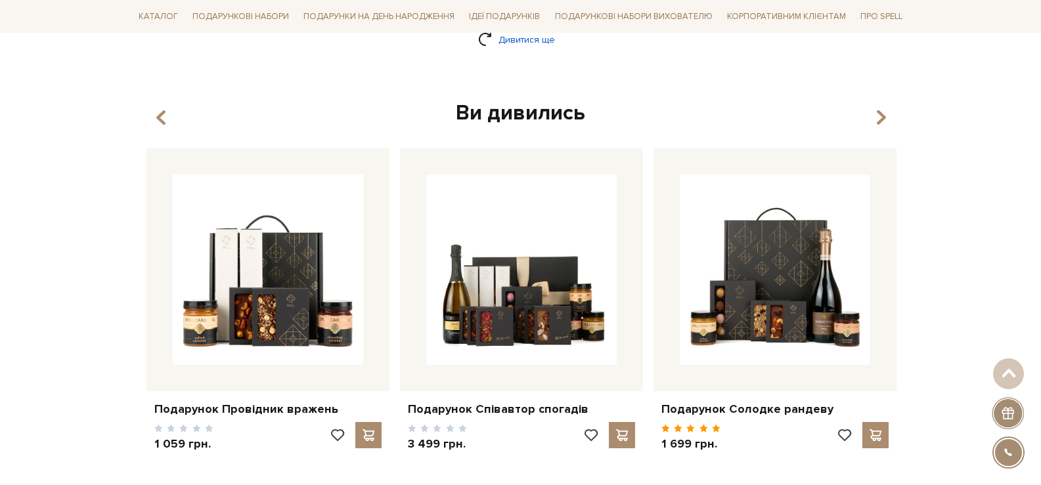
click at [529, 46] on link "Дивитися ще" at bounding box center [520, 39] width 85 height 23
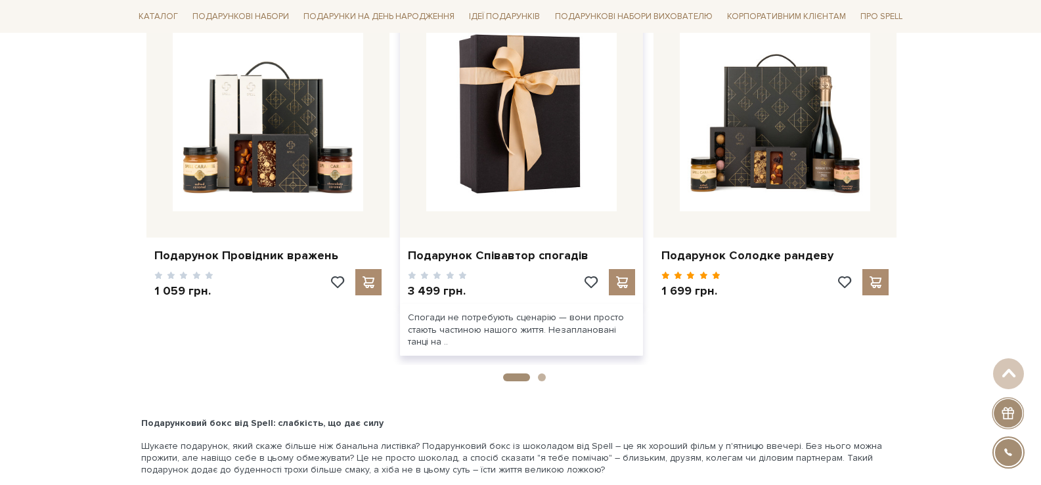
scroll to position [4752, 0]
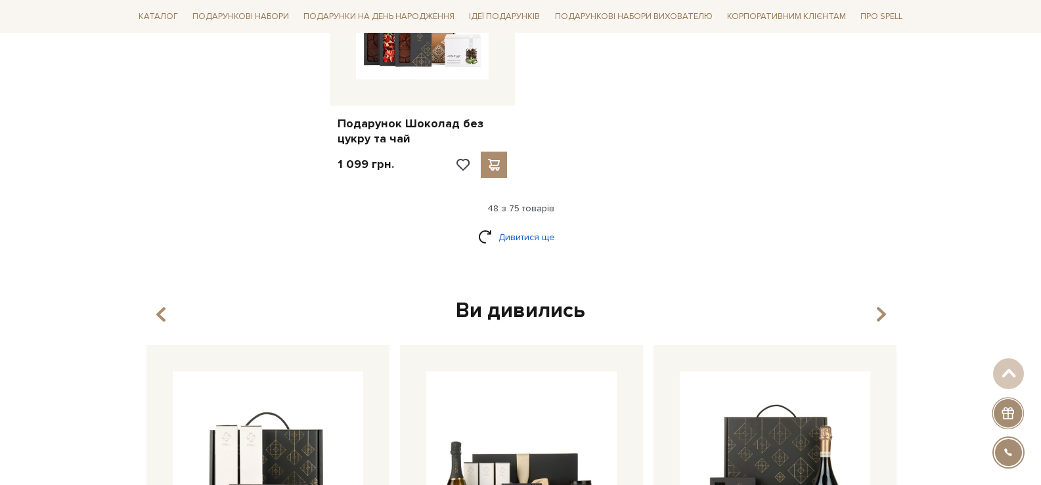
click at [520, 234] on link "Дивитися ще" at bounding box center [520, 237] width 85 height 23
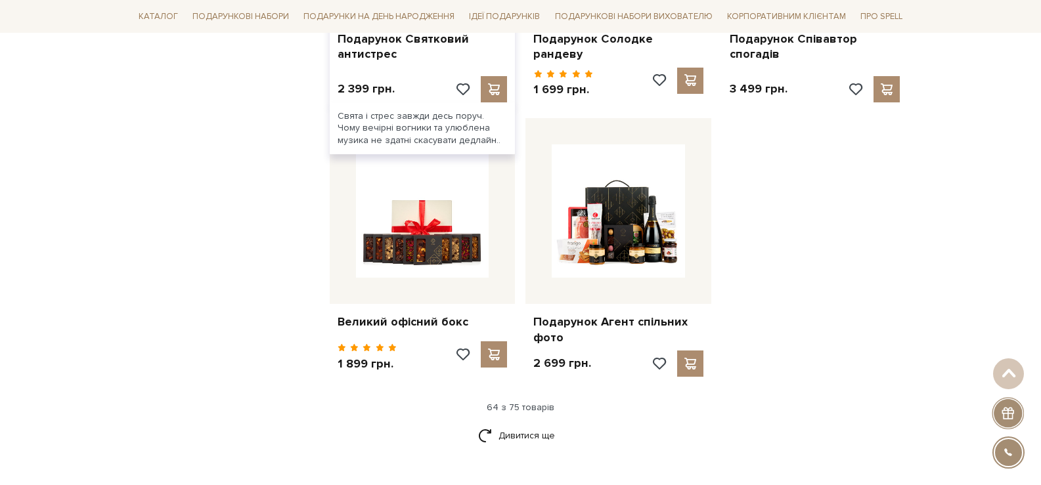
scroll to position [6131, 0]
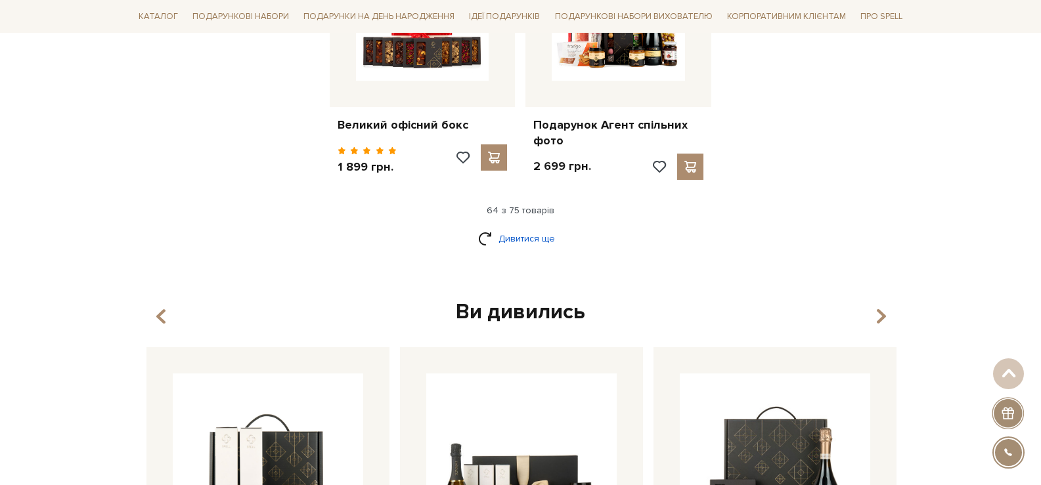
click at [542, 227] on link "Дивитися ще" at bounding box center [520, 238] width 85 height 23
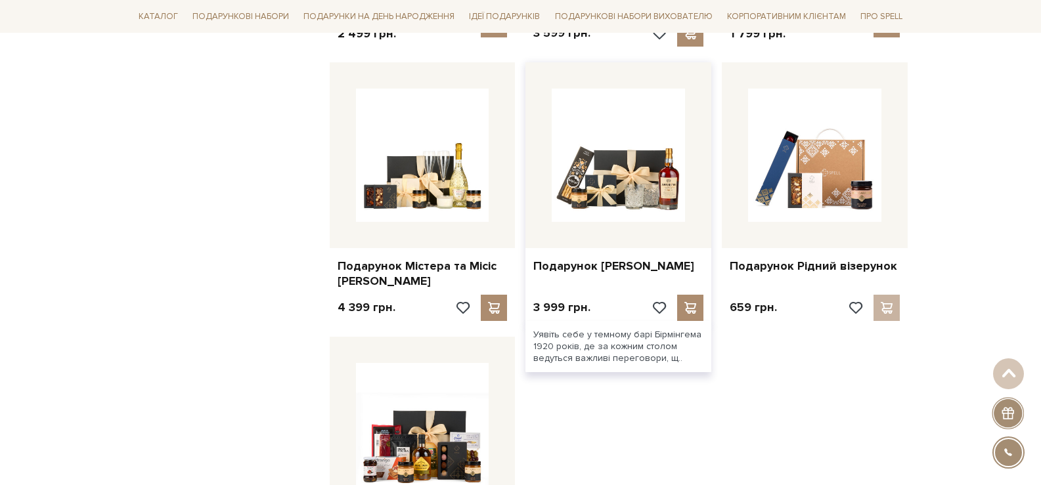
scroll to position [6853, 0]
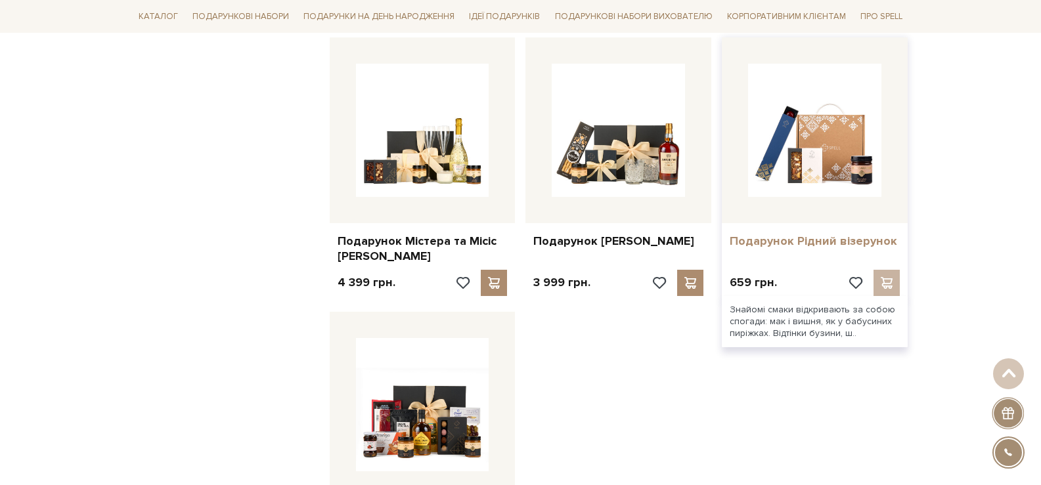
click at [784, 234] on link "Подарунок Рідний візерунок" at bounding box center [815, 241] width 170 height 15
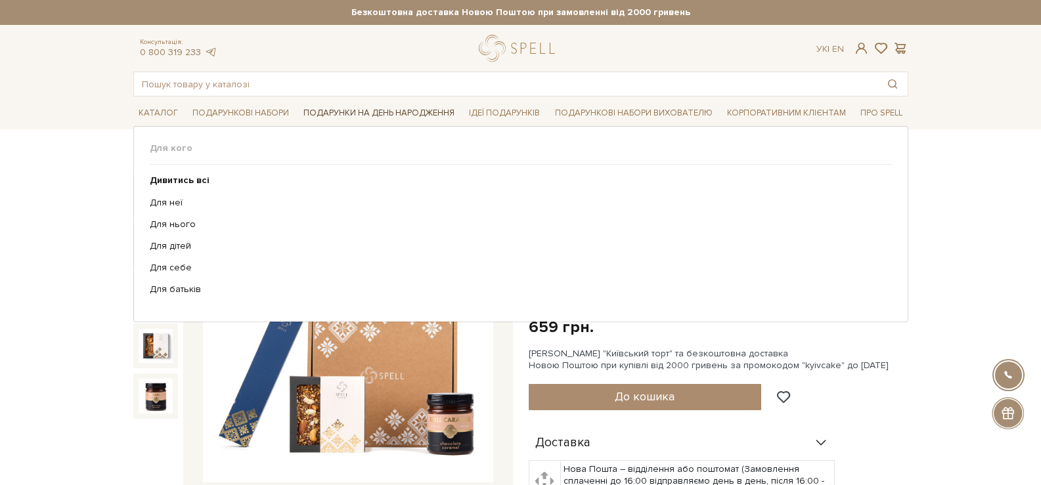
click at [377, 103] on link "Подарунки на День народження" at bounding box center [379, 113] width 162 height 20
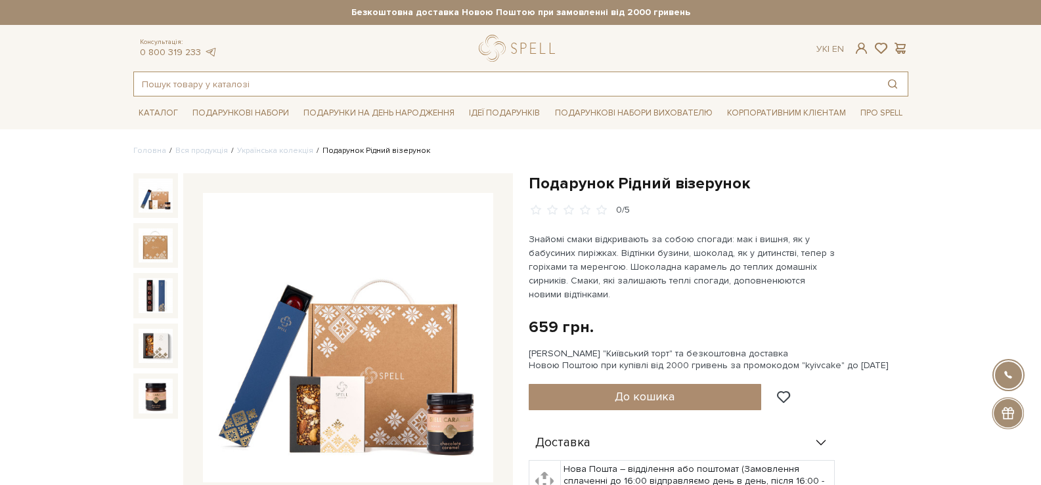
click at [382, 93] on input "text" at bounding box center [505, 84] width 743 height 24
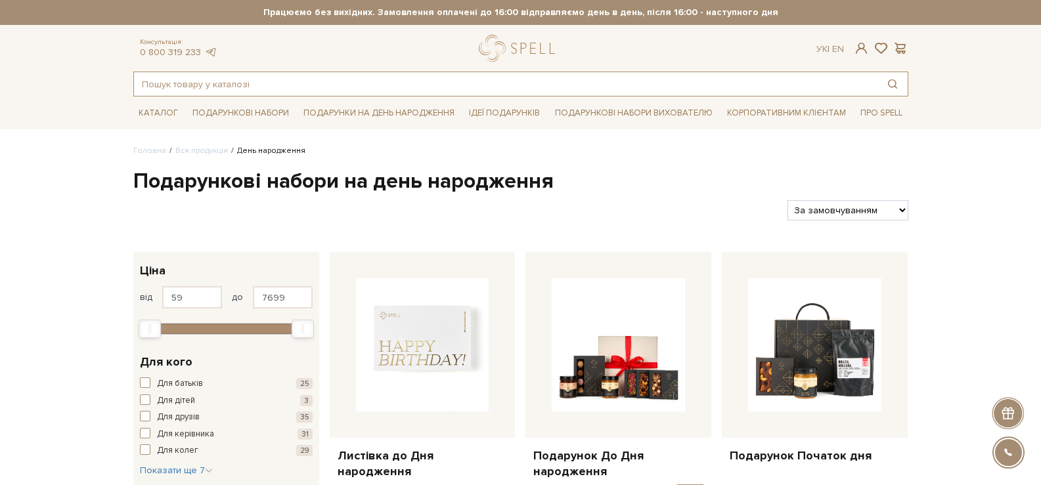
click at [382, 92] on input "text" at bounding box center [505, 84] width 743 height 24
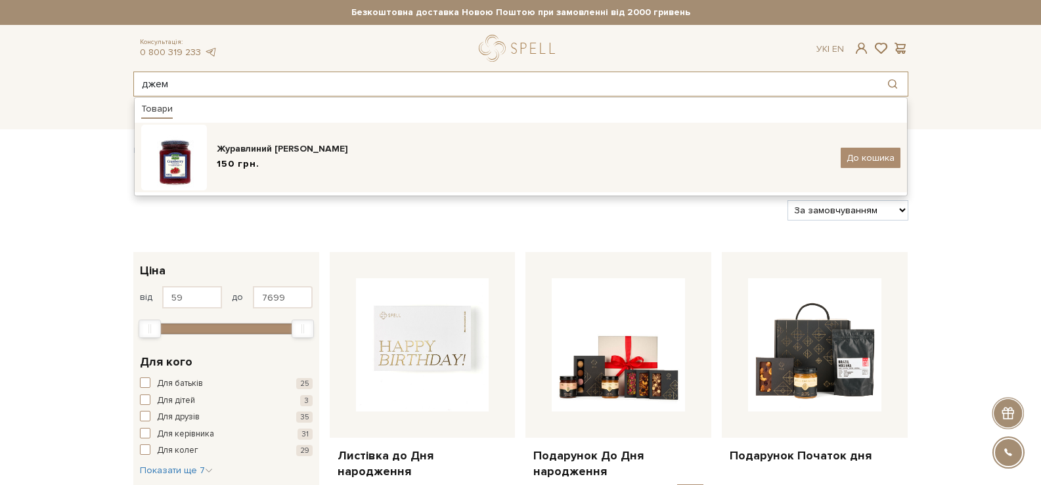
type input "джем"
click at [286, 170] on div "150 грн." at bounding box center [524, 165] width 614 height 14
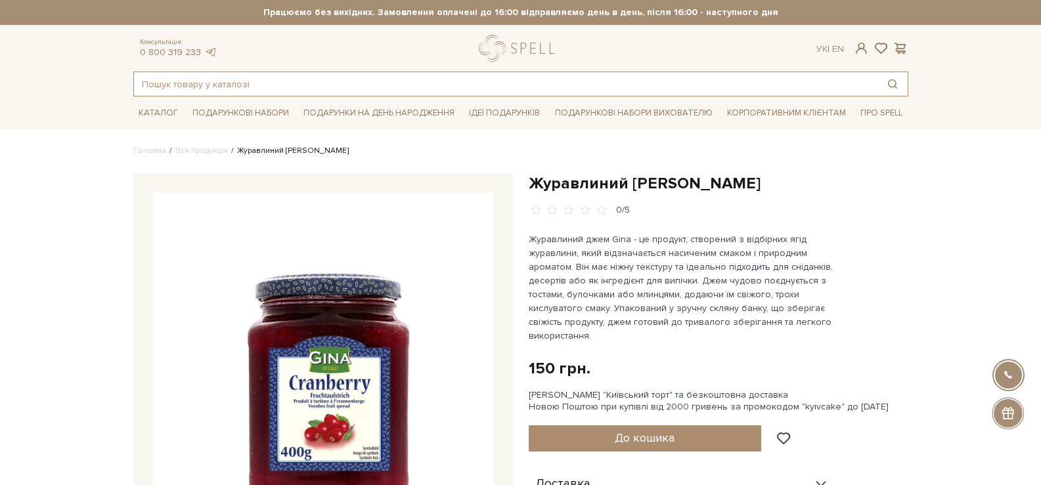
click at [209, 93] on input "text" at bounding box center [505, 84] width 743 height 24
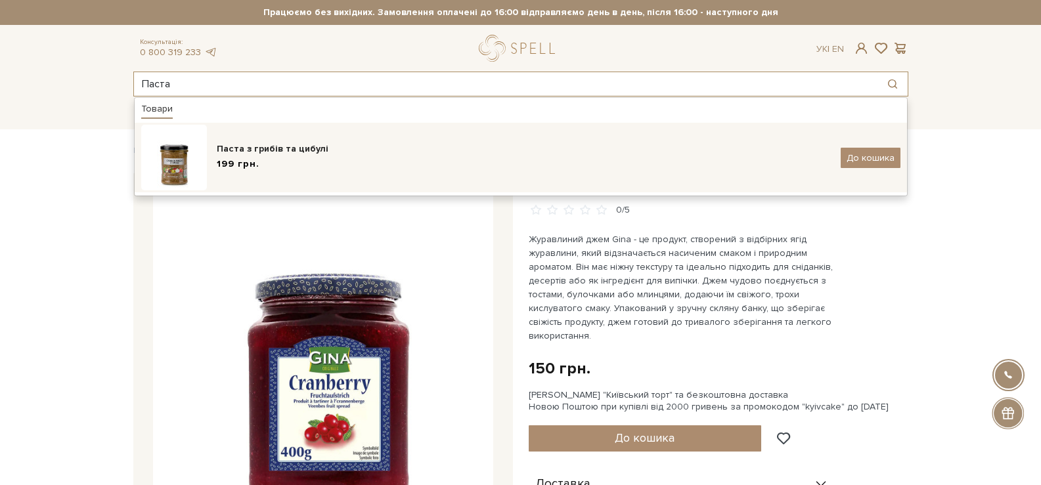
type input "Паста"
click at [258, 154] on div "Паста з грибів та цибулі" at bounding box center [524, 148] width 614 height 13
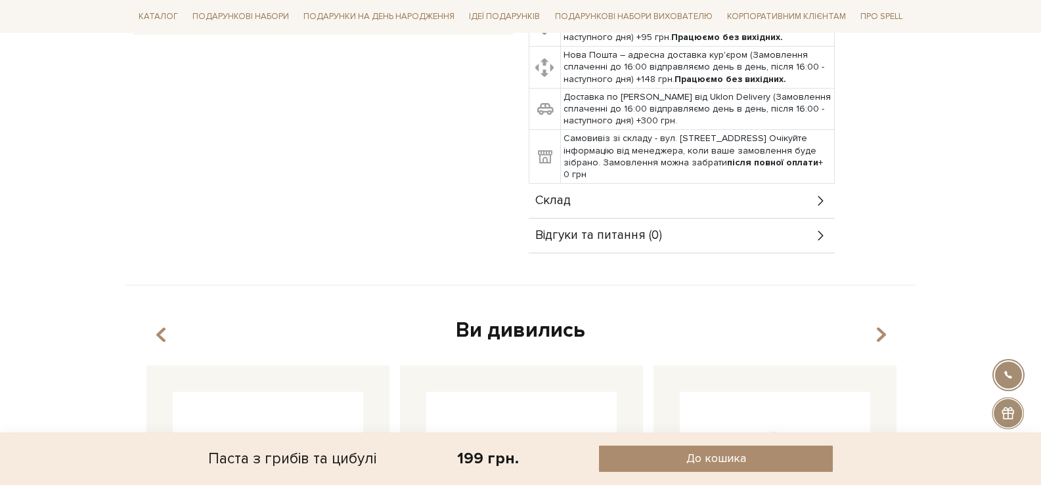
scroll to position [525, 0]
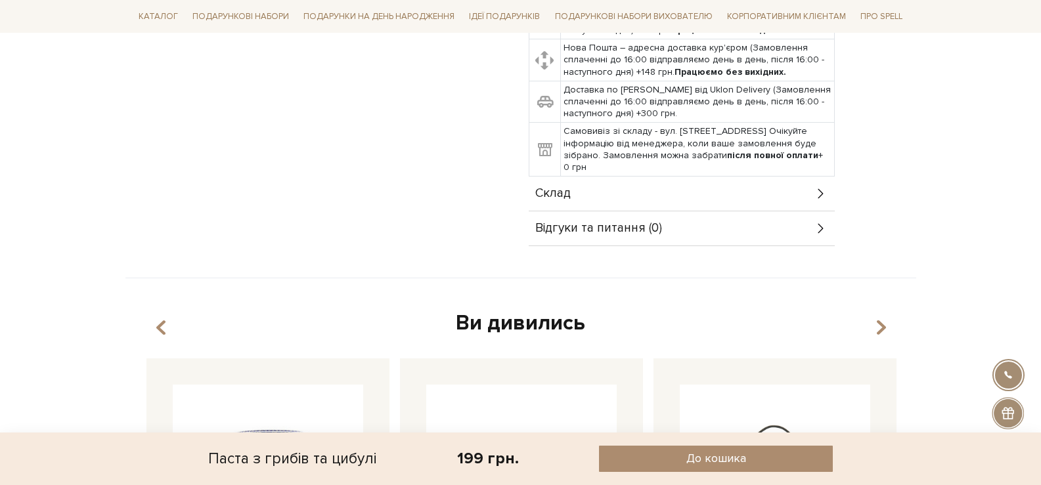
click at [595, 178] on div "Склад" at bounding box center [682, 194] width 306 height 34
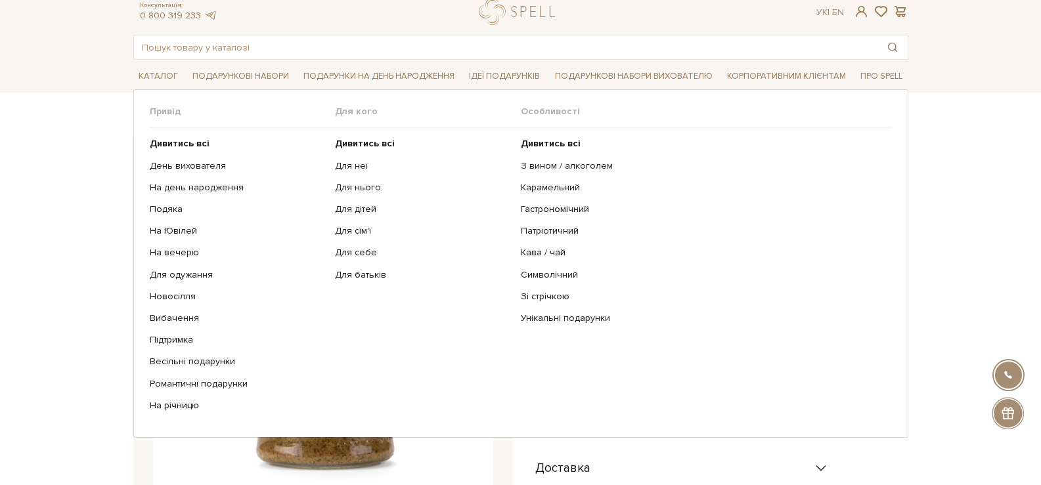
scroll to position [0, 0]
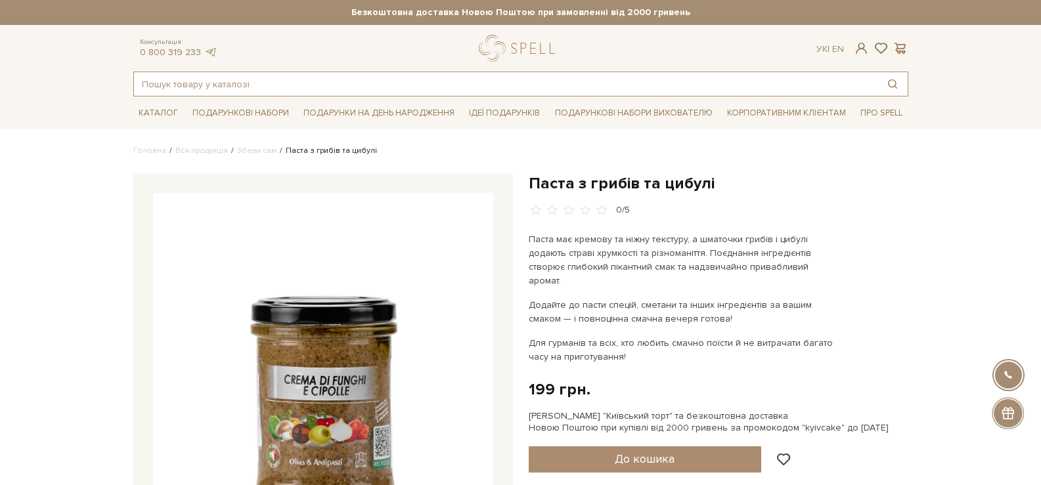
click at [194, 88] on input "text" at bounding box center [505, 84] width 743 height 24
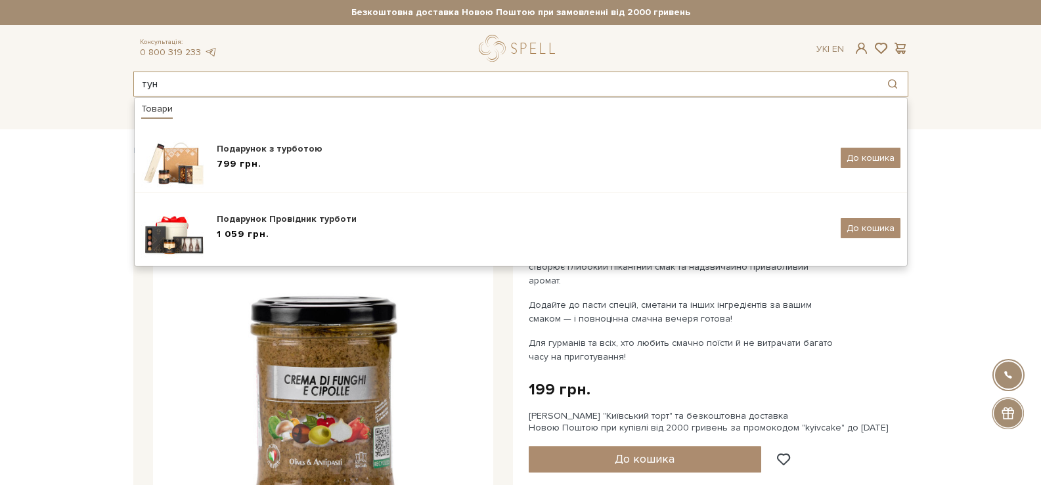
type input "туне"
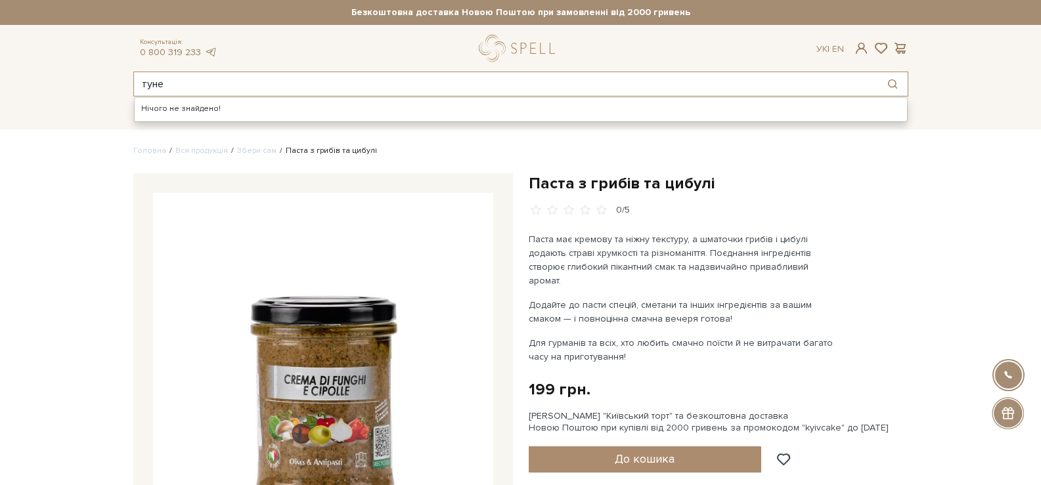
drag, startPoint x: 234, startPoint y: 85, endPoint x: 126, endPoint y: 70, distance: 108.7
click at [126, 70] on div "Консультація: 0 800 319 233 Ук | En | туне Нічого не знайдено! #набір цукерок #…" at bounding box center [520, 66] width 791 height 62
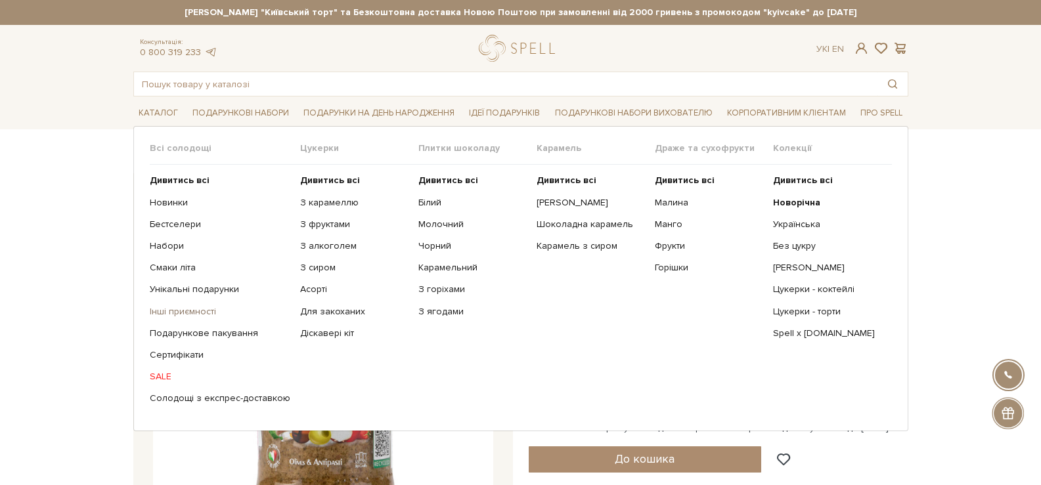
click at [208, 313] on link "Інші приємності" at bounding box center [220, 312] width 141 height 12
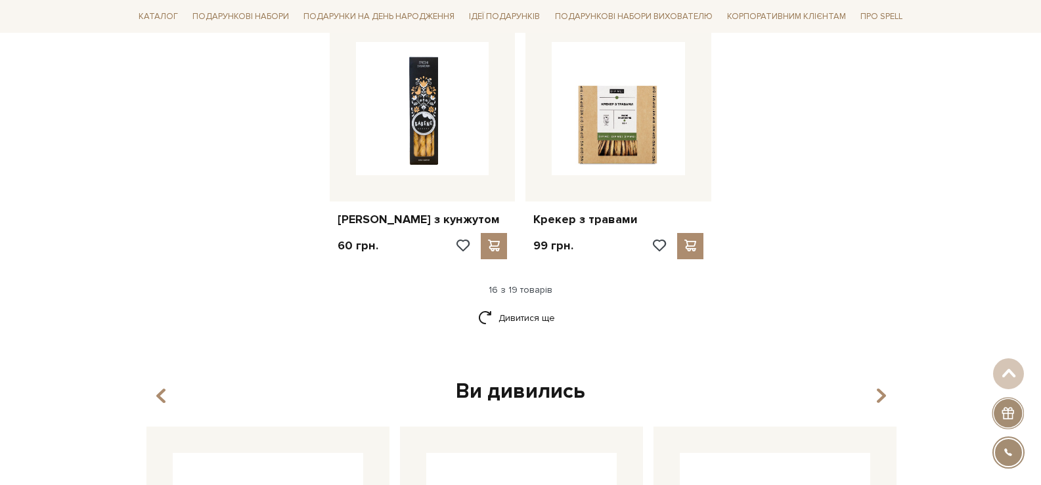
scroll to position [1642, 0]
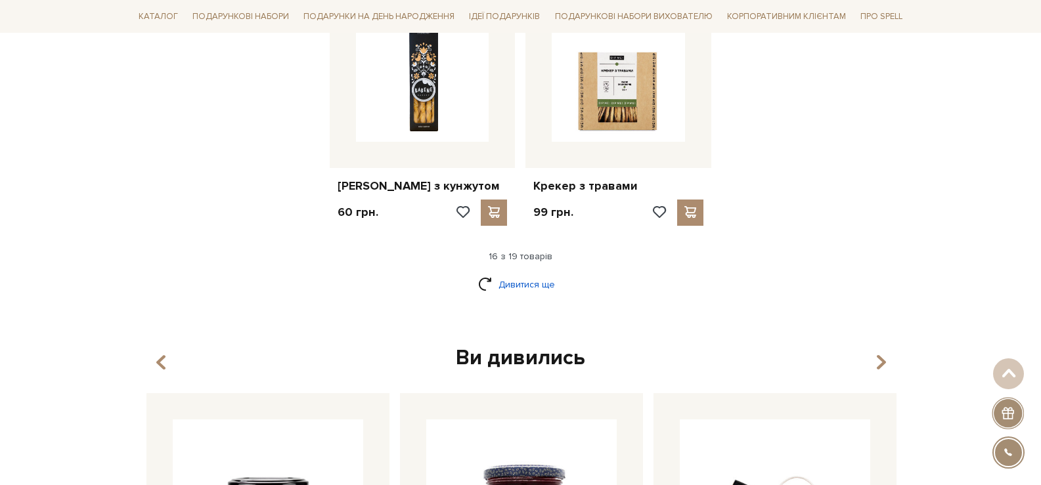
click at [531, 273] on link "Дивитися ще" at bounding box center [520, 284] width 85 height 23
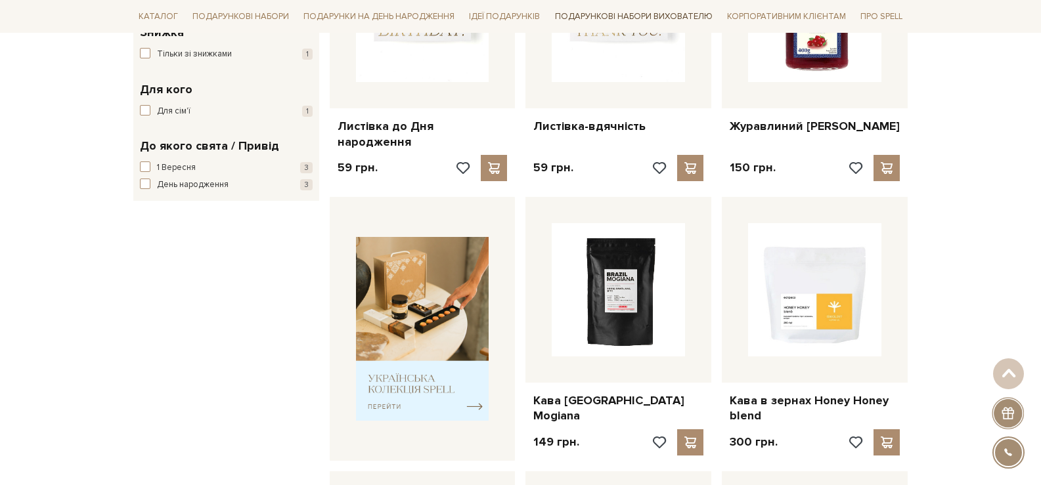
scroll to position [328, 0]
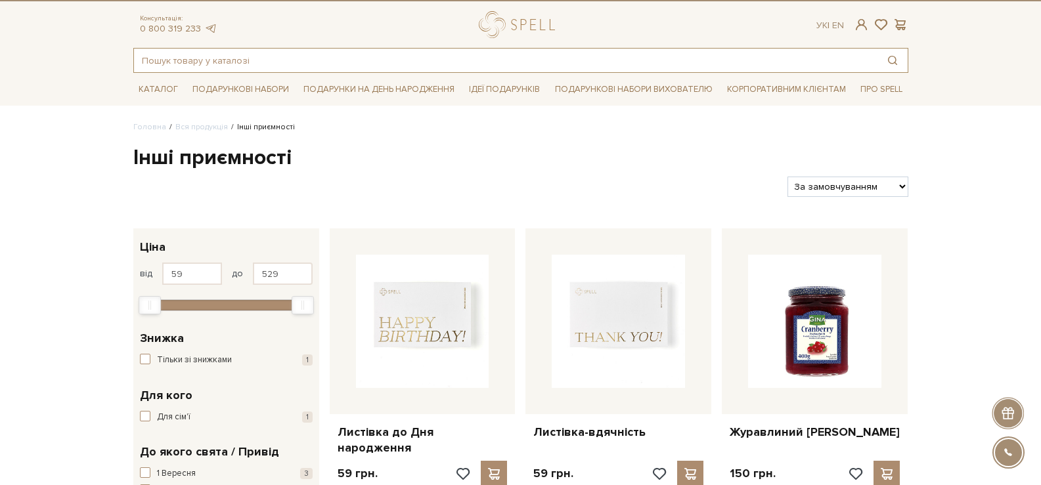
click at [315, 70] on input "text" at bounding box center [505, 61] width 743 height 24
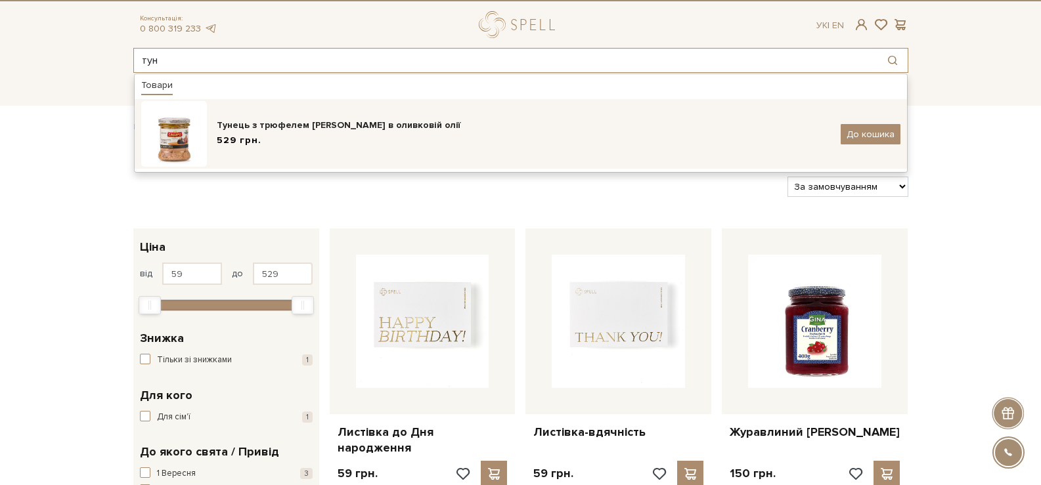
type input "тун"
click at [336, 112] on div "Тунець з трюфелем Urbani в оливковій олії 529 грн. До кошика" at bounding box center [520, 134] width 759 height 66
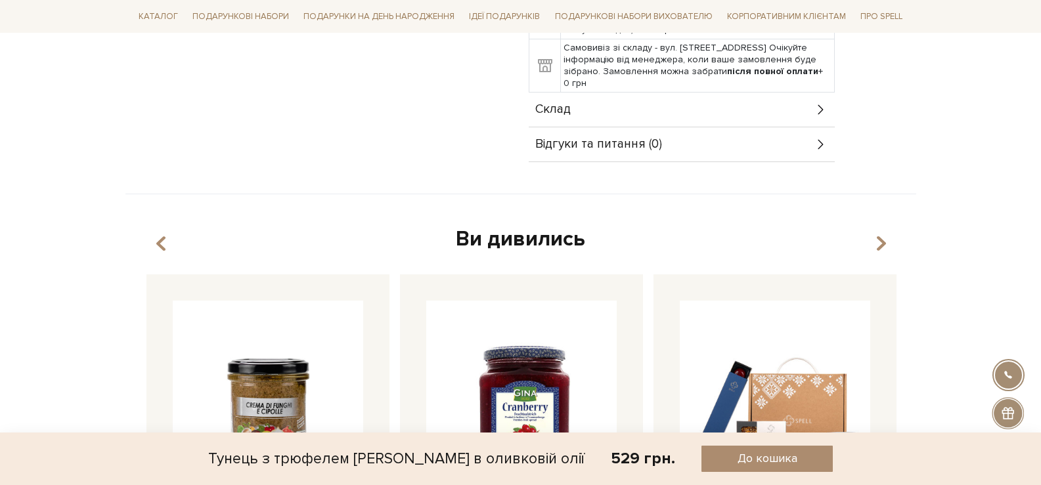
scroll to position [525, 0]
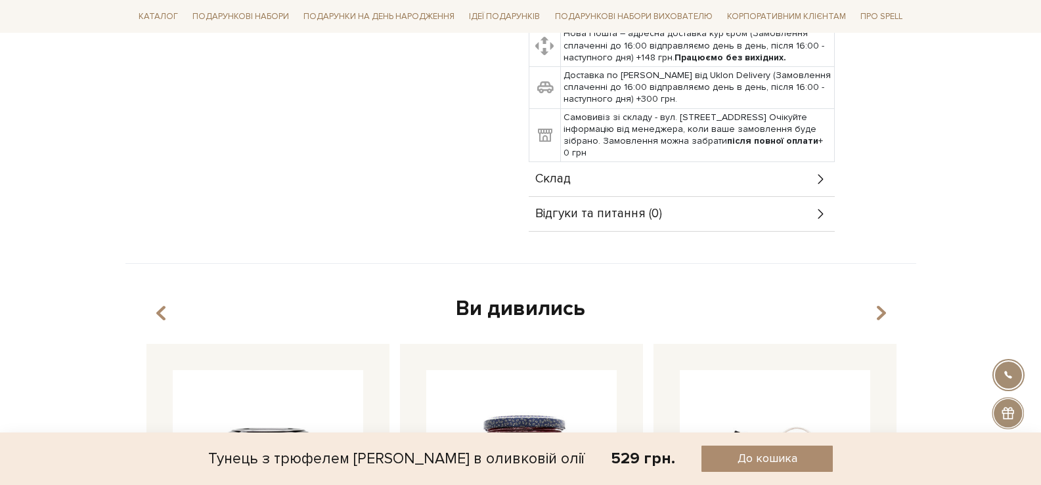
click at [642, 162] on div "Склад" at bounding box center [682, 179] width 306 height 34
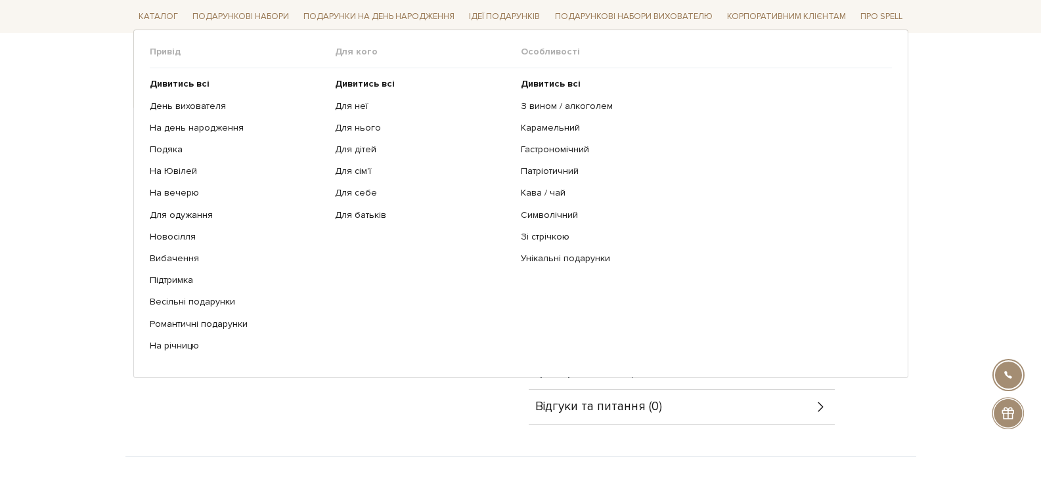
scroll to position [460, 0]
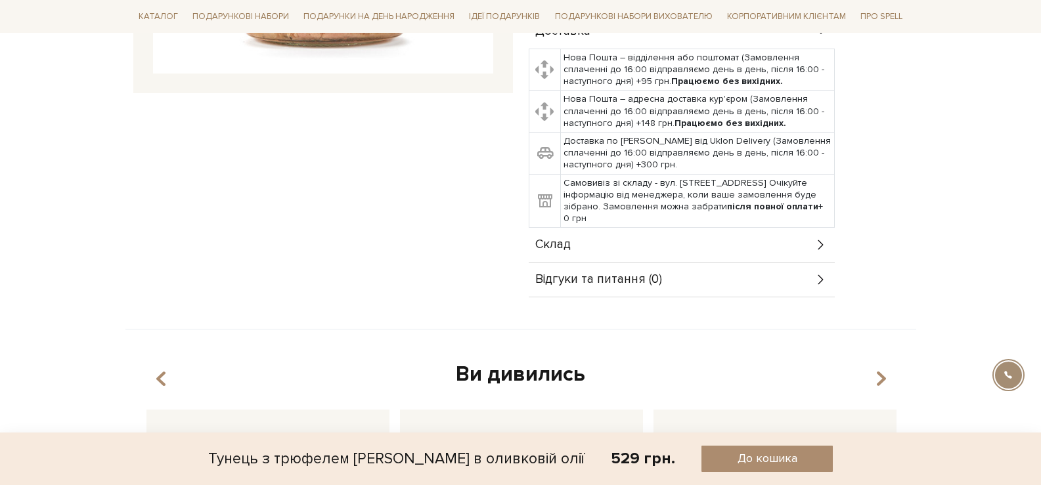
drag, startPoint x: 634, startPoint y: 187, endPoint x: 638, endPoint y: 194, distance: 7.7
click at [634, 189] on td "Самовивіз зі складу - вул. [STREET_ADDRESS] Очікуйте інформацію від менеджера, …" at bounding box center [697, 201] width 274 height 54
click at [642, 228] on div "Склад" at bounding box center [682, 245] width 306 height 34
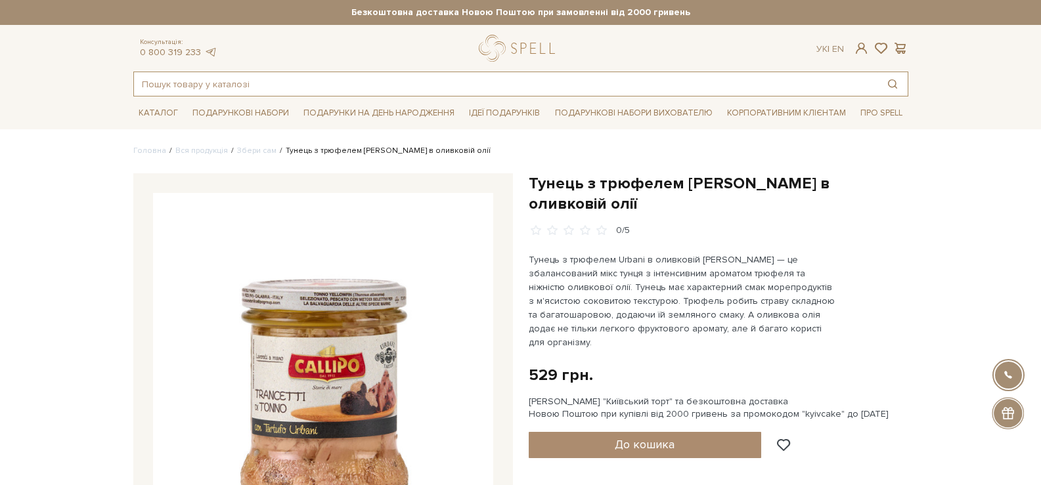
click at [476, 80] on input "text" at bounding box center [505, 84] width 743 height 24
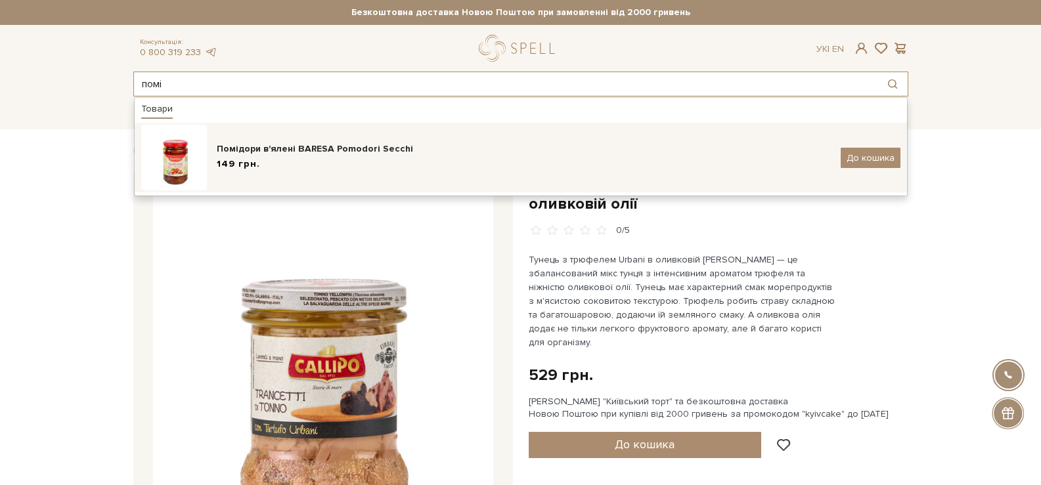
type input "помі"
click at [482, 146] on div "Помідори в'ялені BARESA Pomodori Secchi" at bounding box center [524, 148] width 614 height 13
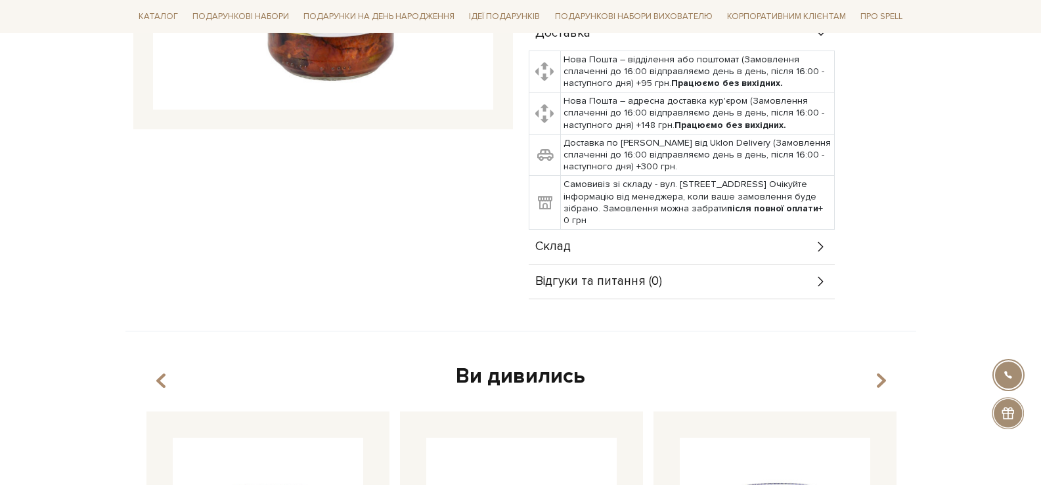
scroll to position [460, 0]
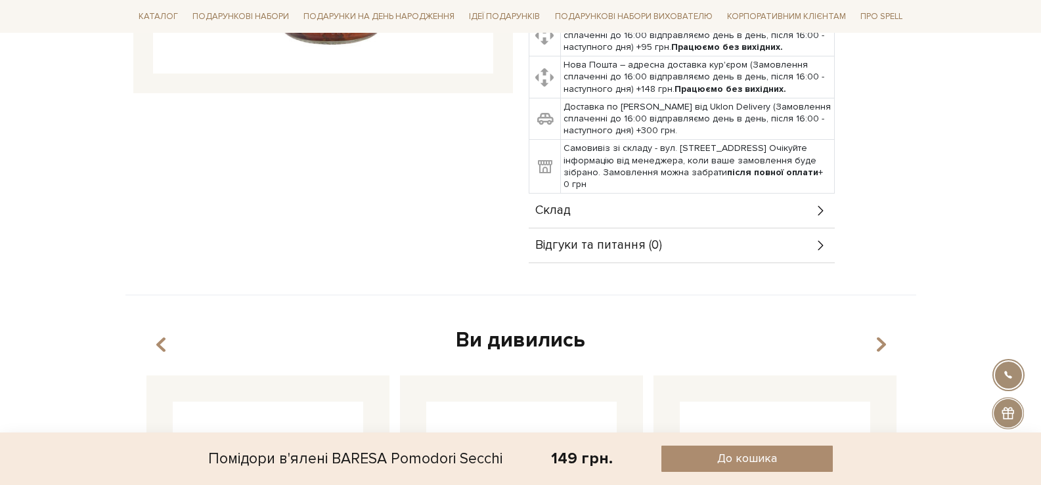
click at [763, 204] on div "Склад" at bounding box center [682, 211] width 306 height 34
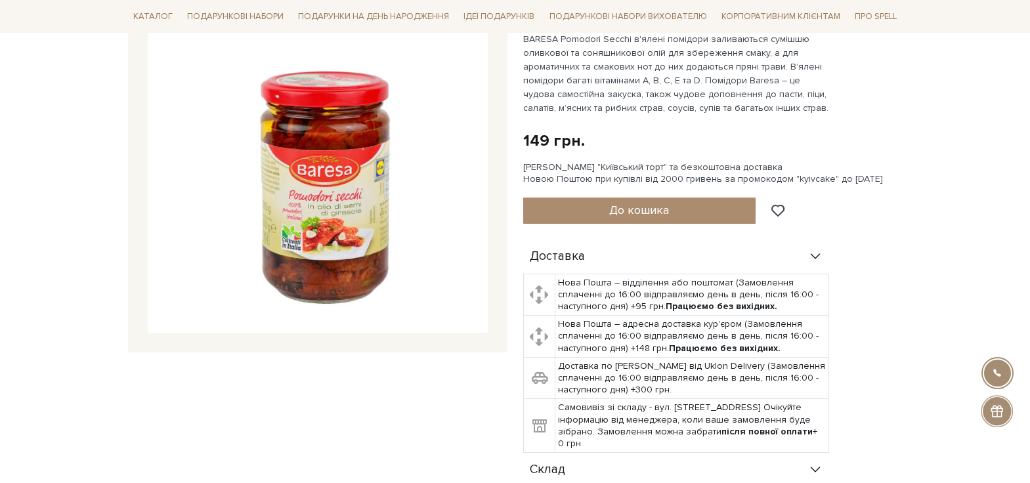
scroll to position [197, 0]
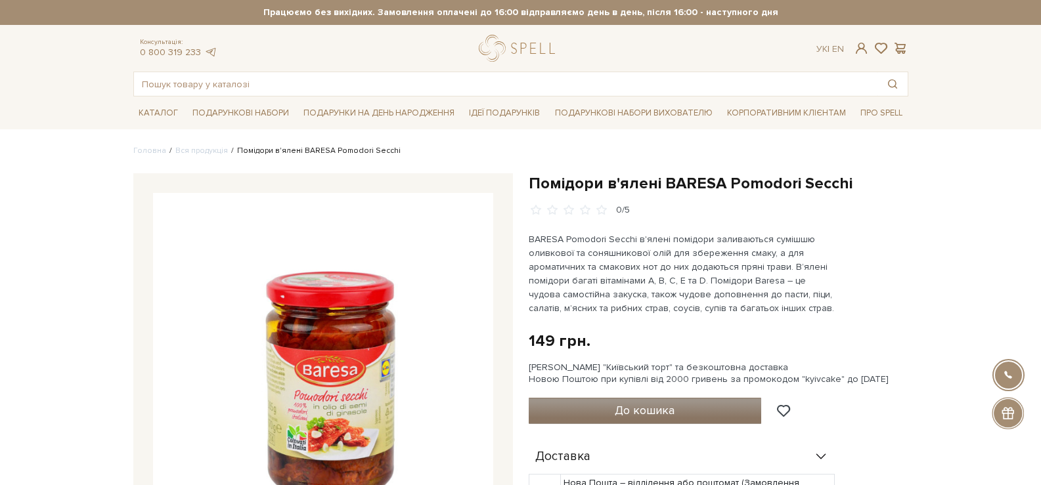
click at [687, 409] on button "До кошика" at bounding box center [645, 411] width 233 height 26
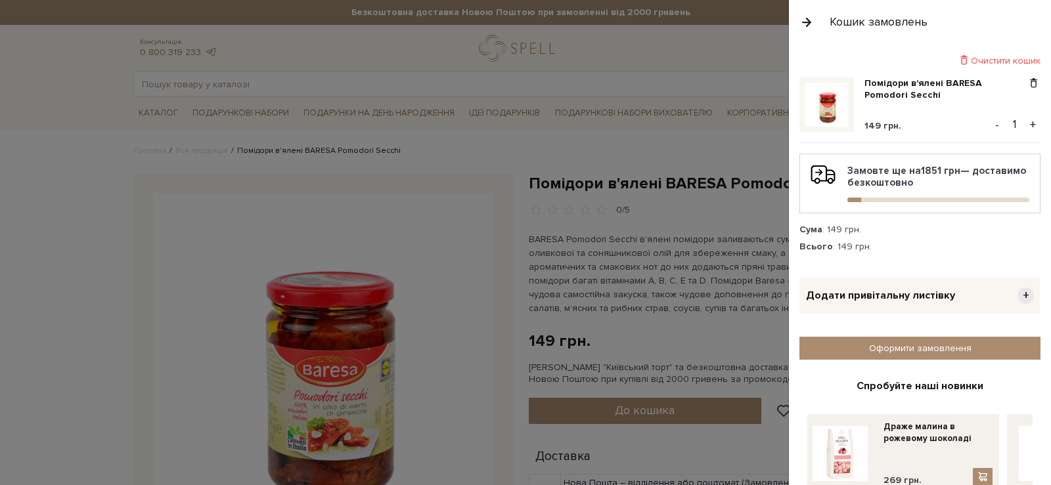
click at [998, 60] on div "Очистити кошик" at bounding box center [919, 61] width 241 height 12
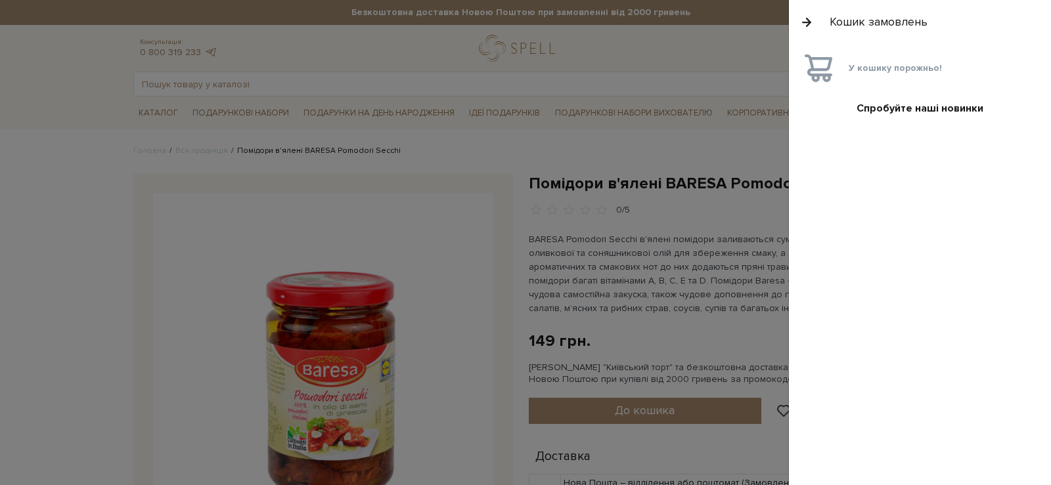
click at [804, 21] on button "button" at bounding box center [806, 22] width 14 height 23
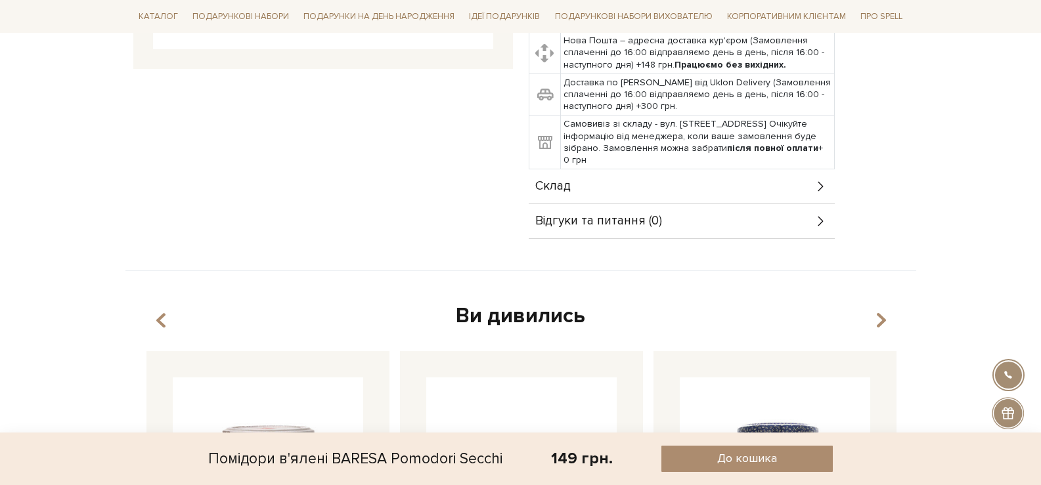
scroll to position [525, 0]
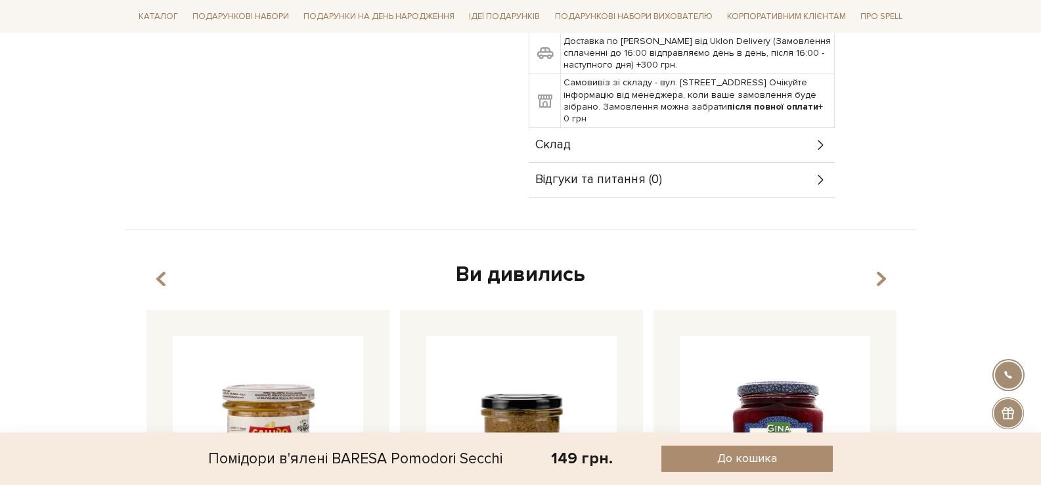
click at [627, 139] on div "Склад" at bounding box center [682, 145] width 306 height 34
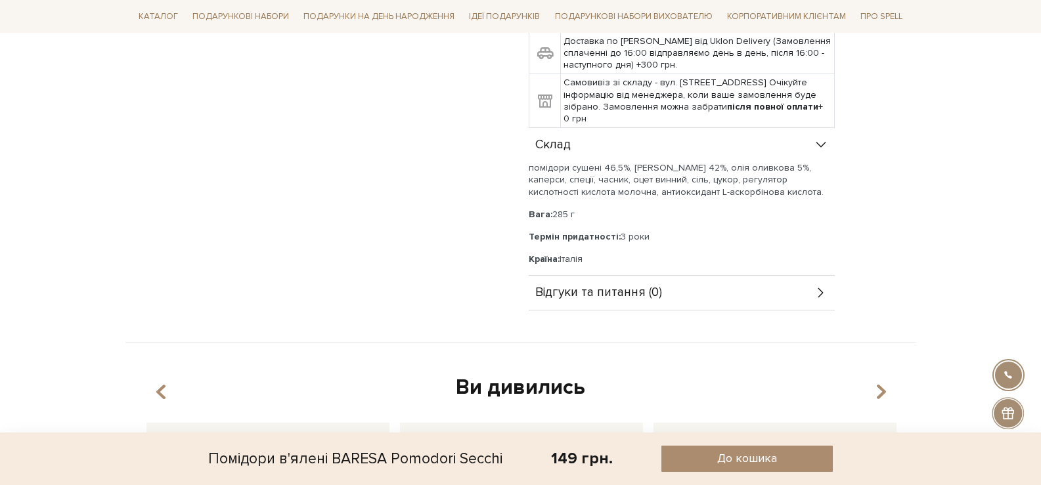
click at [827, 136] on div "Склад" at bounding box center [682, 145] width 306 height 34
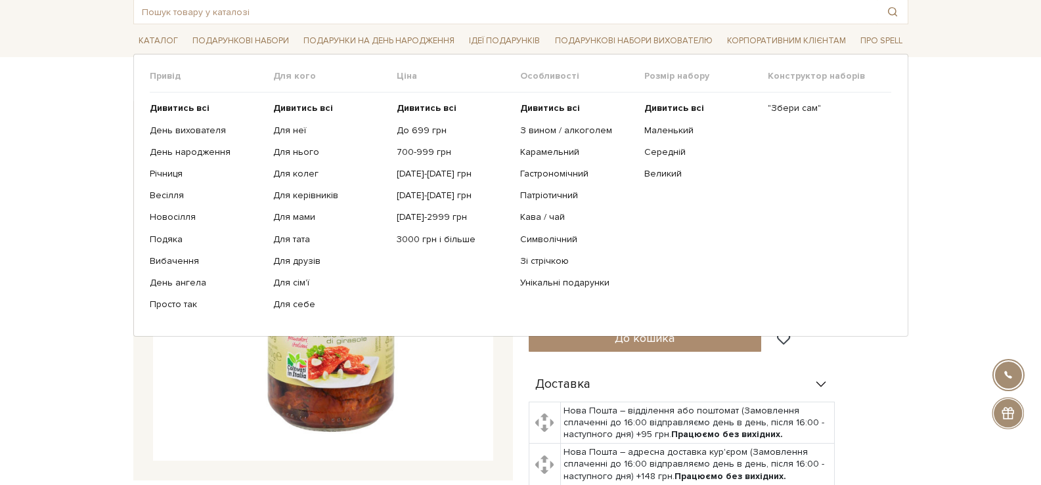
scroll to position [0, 0]
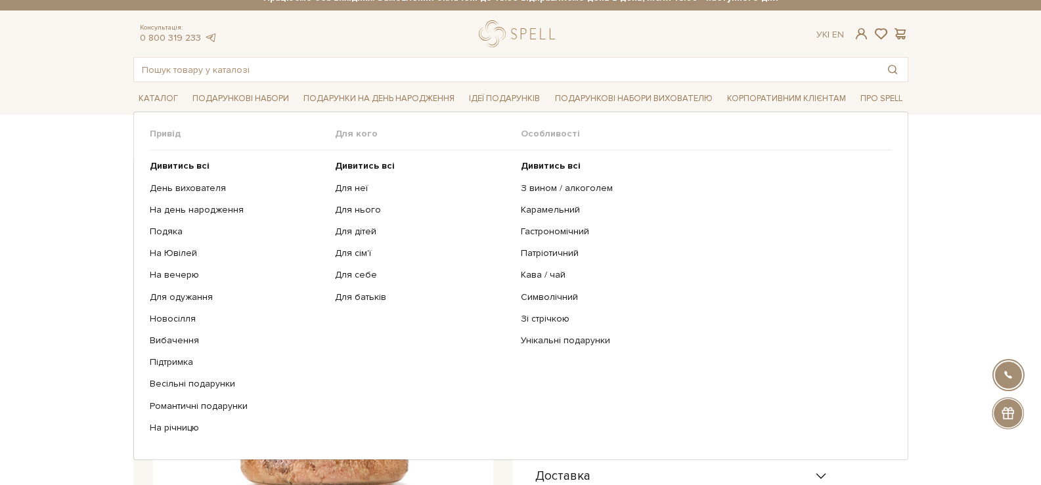
scroll to position [263, 0]
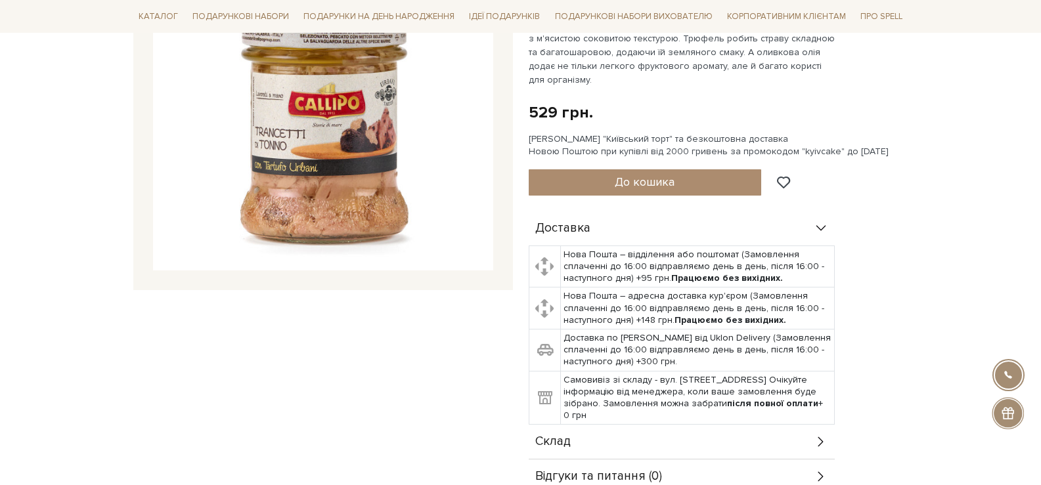
click at [609, 425] on div "Склад" at bounding box center [682, 442] width 306 height 34
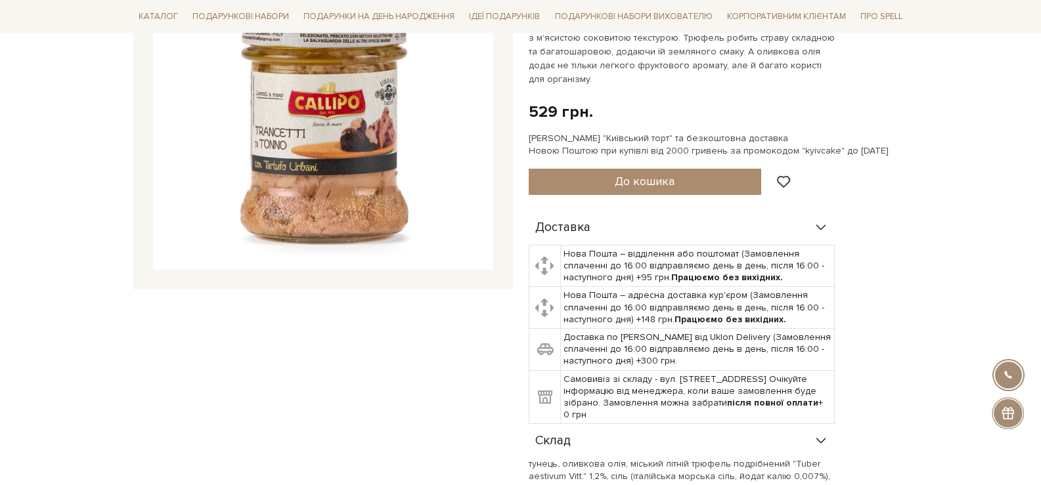
scroll to position [66, 0]
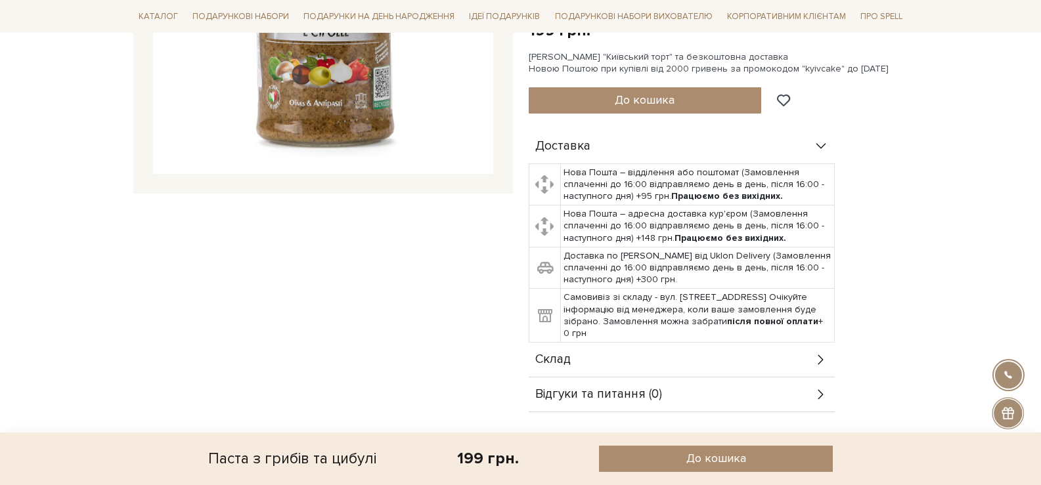
scroll to position [591, 0]
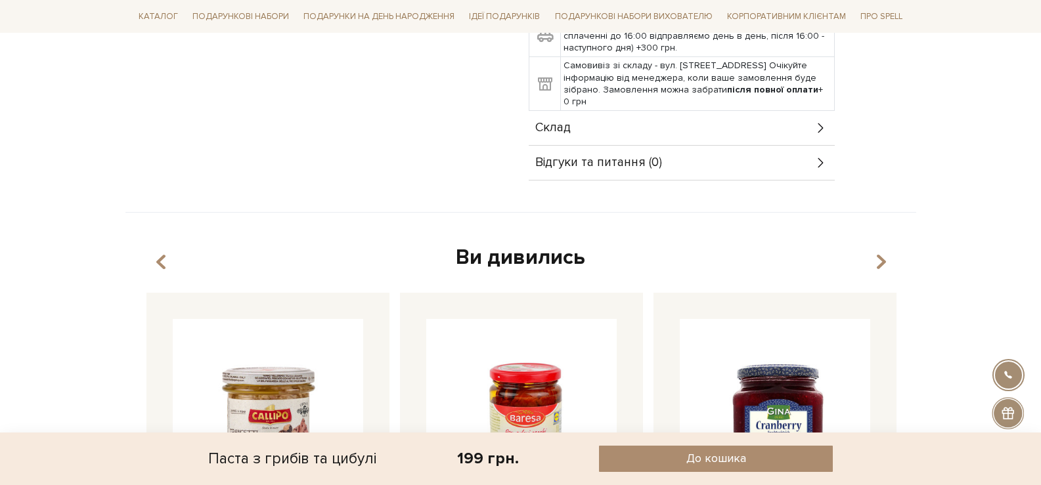
click at [660, 111] on div "Склад" at bounding box center [682, 128] width 306 height 34
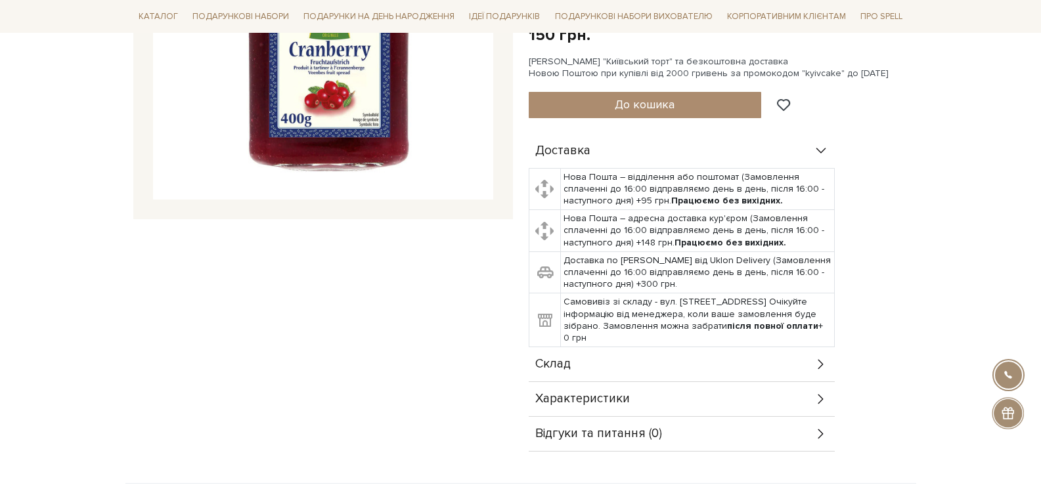
scroll to position [460, 0]
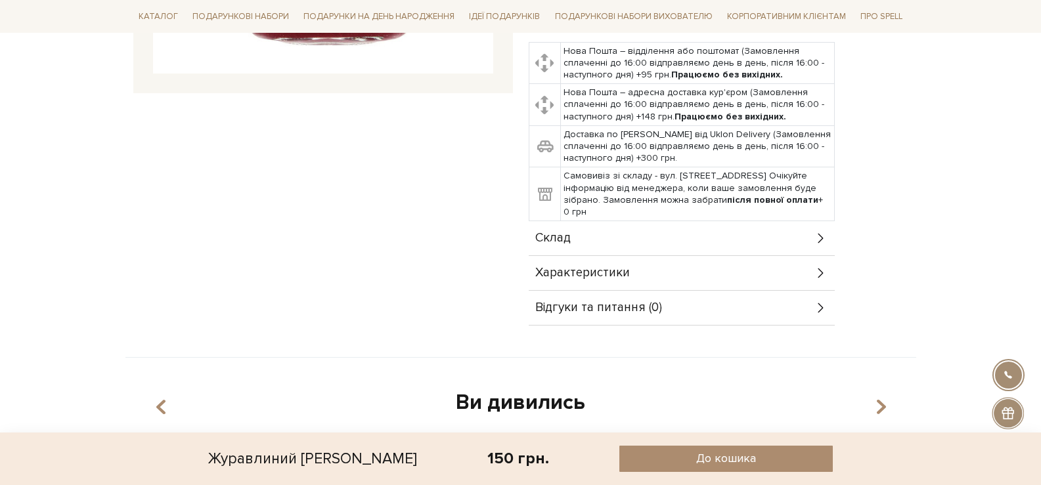
click at [617, 233] on div "Склад" at bounding box center [682, 238] width 306 height 34
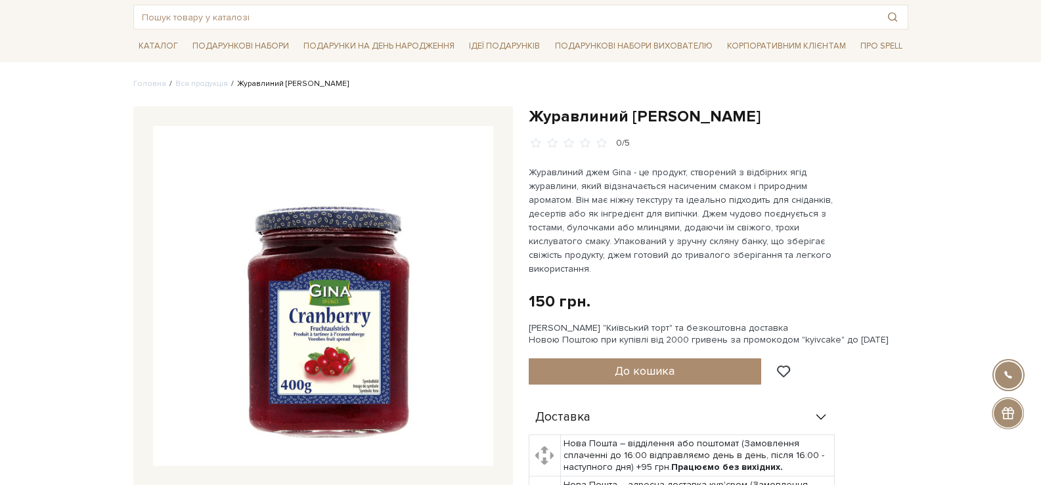
scroll to position [66, 0]
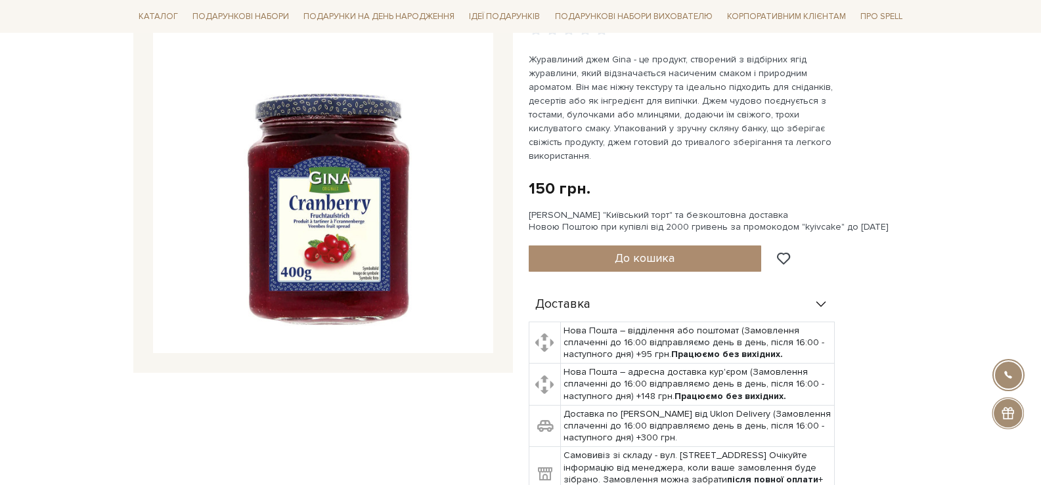
scroll to position [66, 0]
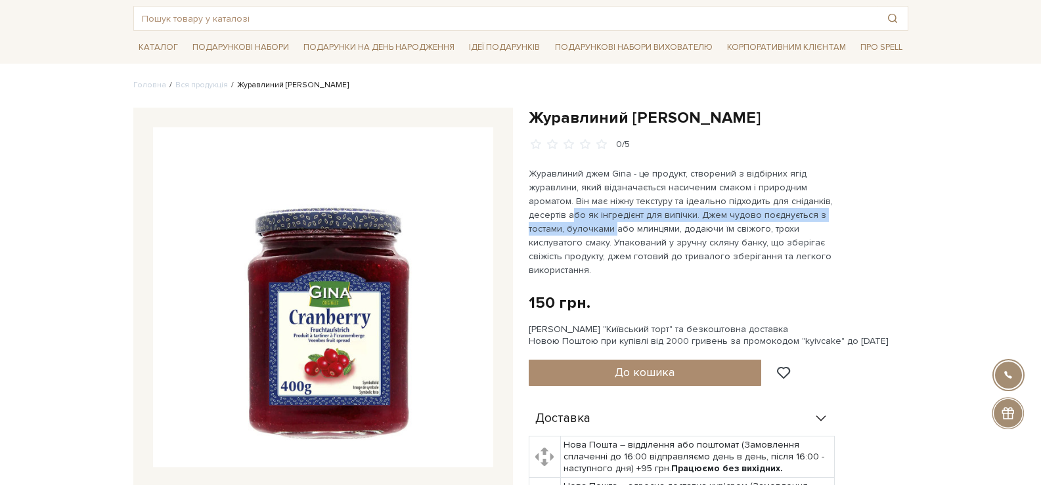
drag, startPoint x: 613, startPoint y: 234, endPoint x: 571, endPoint y: 215, distance: 46.1
click at [571, 215] on p "Журавлиний джем Gina - це продукт, створений з відбірних ягід журавлини, який в…" at bounding box center [683, 222] width 308 height 110
click at [586, 150] on span at bounding box center [585, 145] width 14 height 12
click at [583, 146] on span at bounding box center [585, 145] width 14 height 12
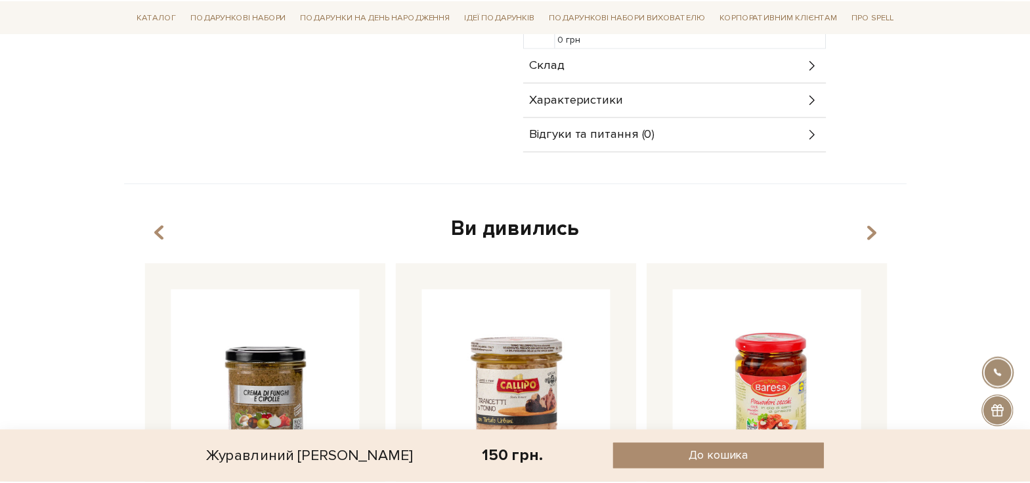
scroll to position [591, 0]
